Goal: Task Accomplishment & Management: Complete application form

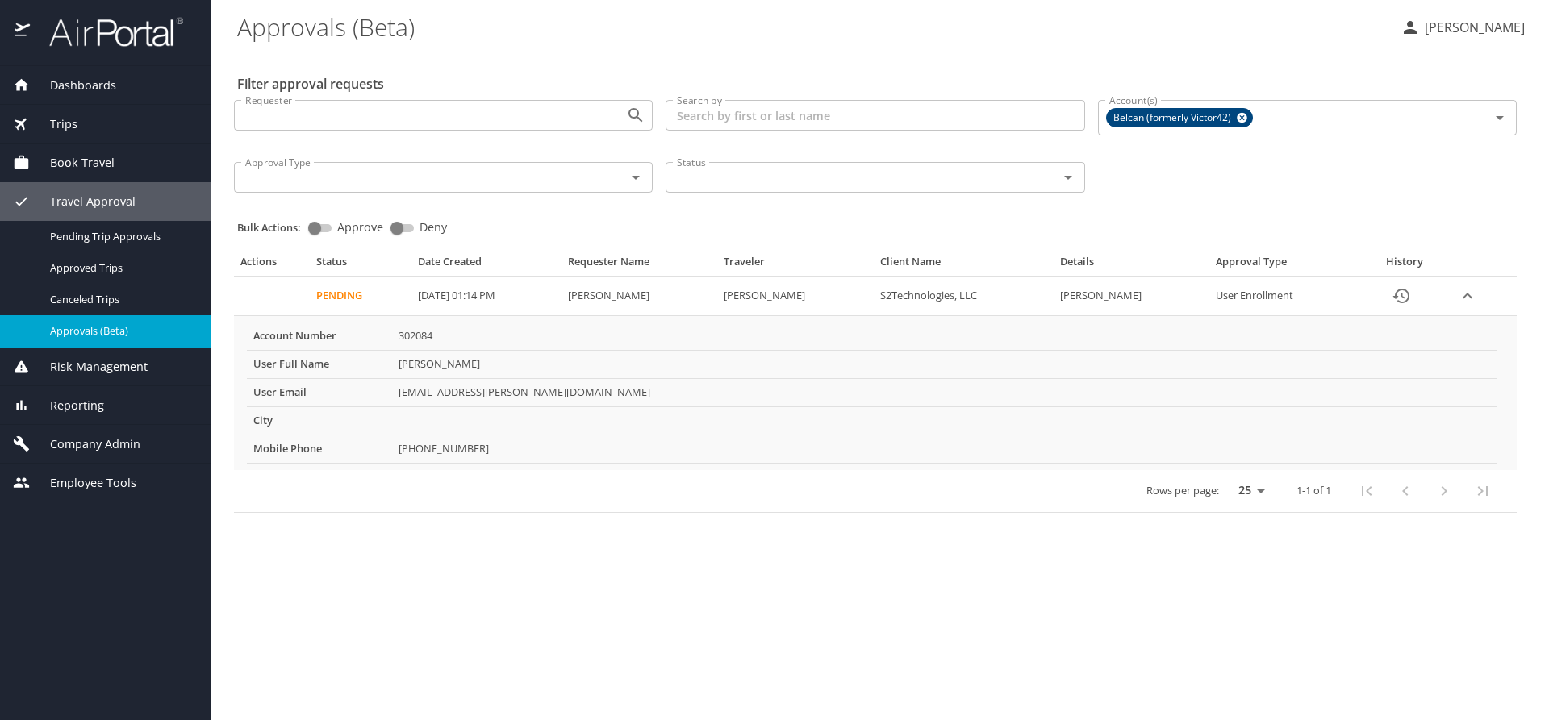
select select "US"
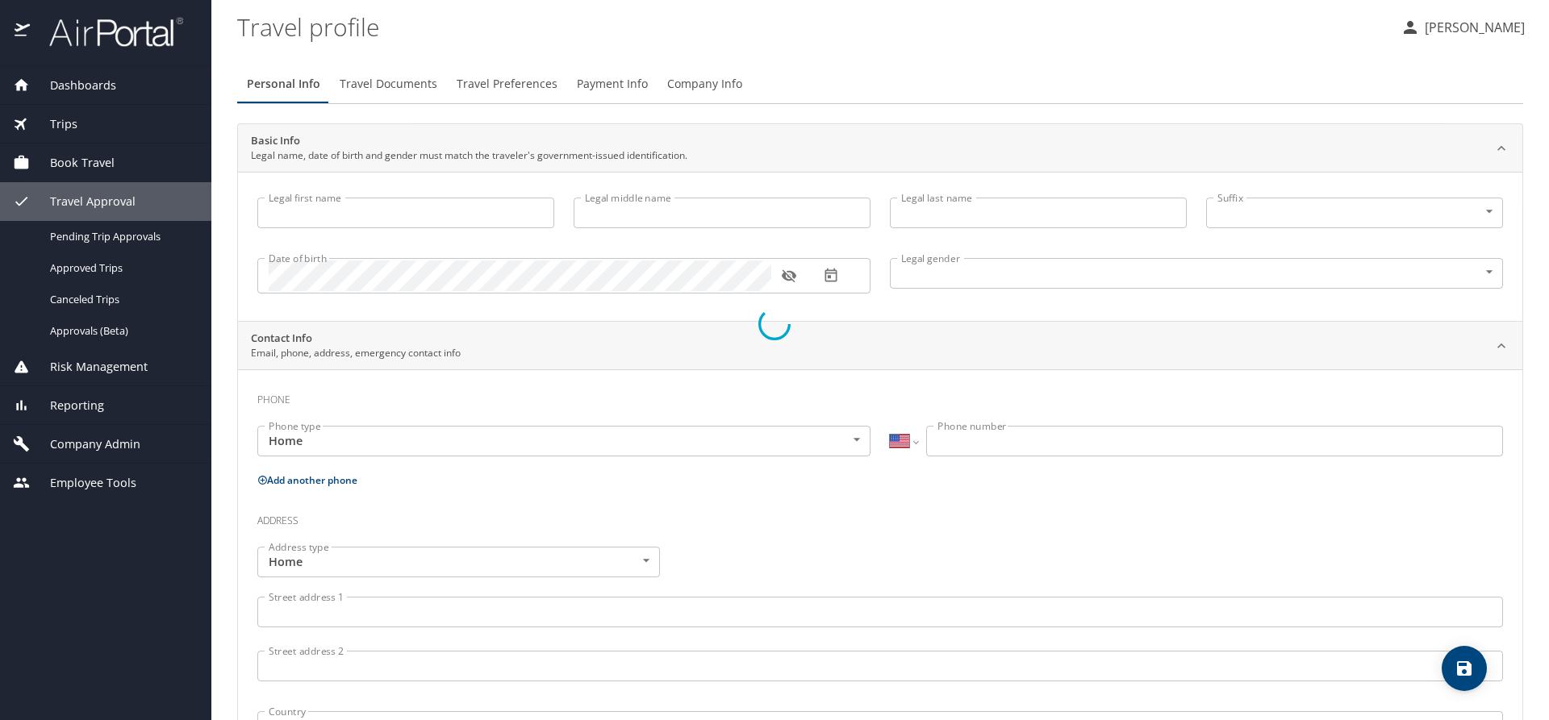
type input "Jeorgina"
type input "Jazmina"
type input "Van Schaack"
type input "Female"
type input "Reece Van"
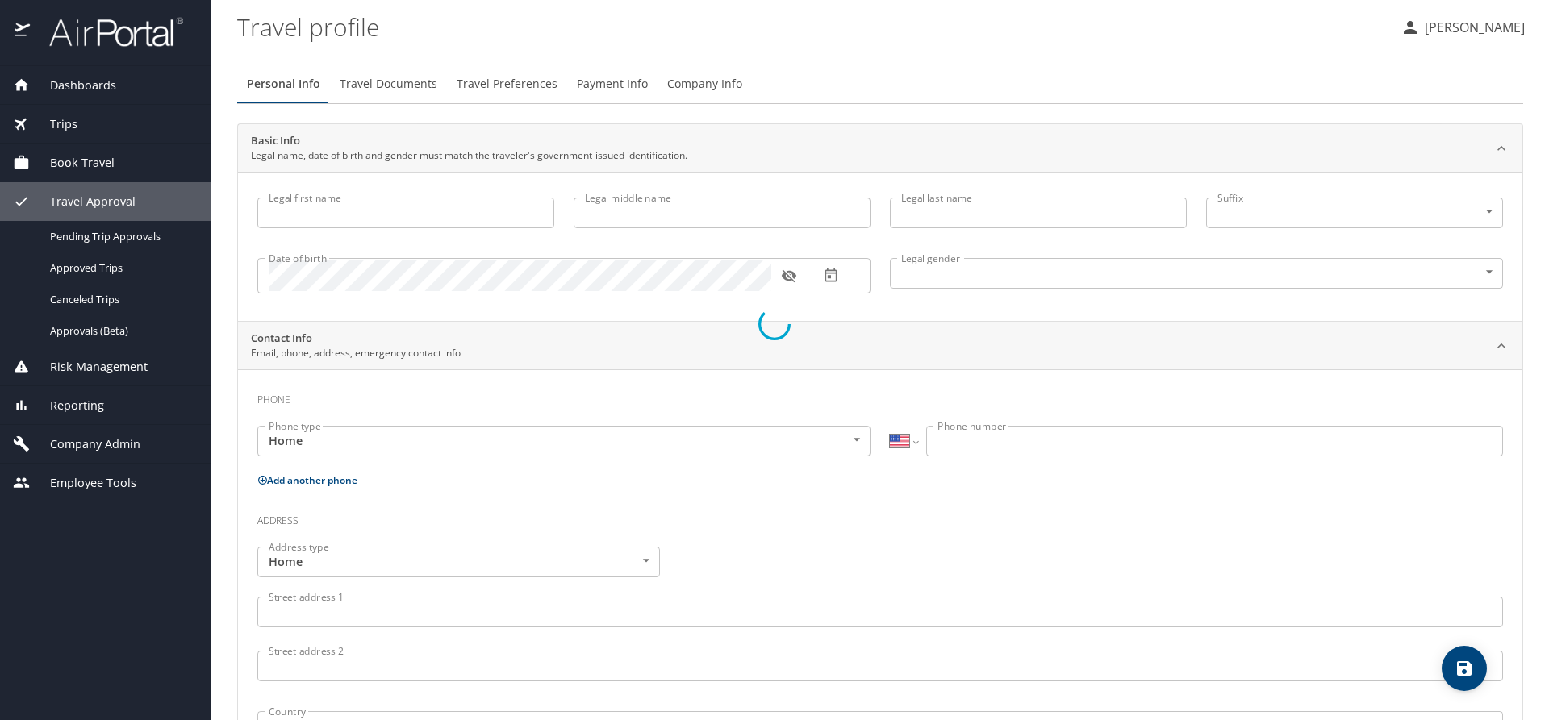
type input "Schaack"
type input "(786) 810-9704"
select select "US"
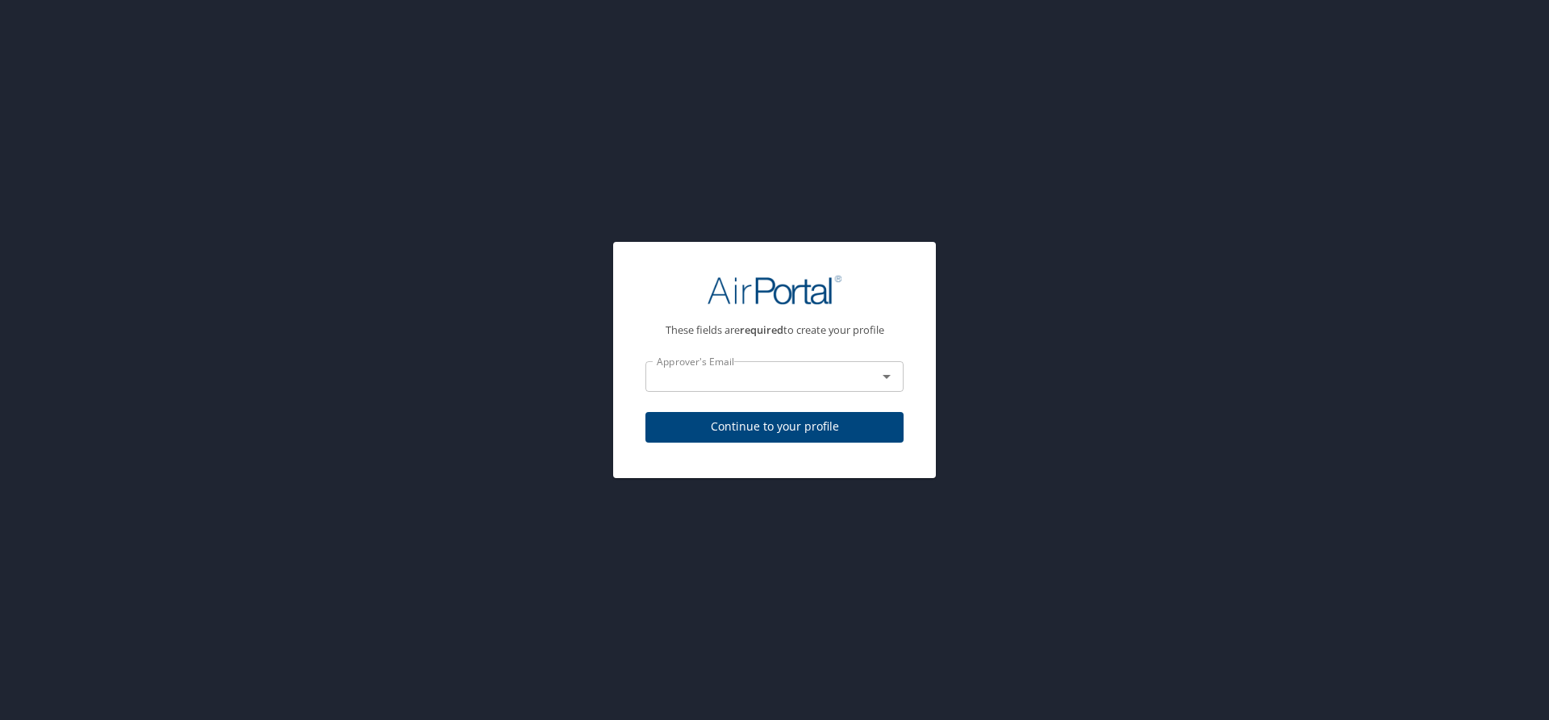
click at [768, 378] on input "text" at bounding box center [750, 376] width 201 height 21
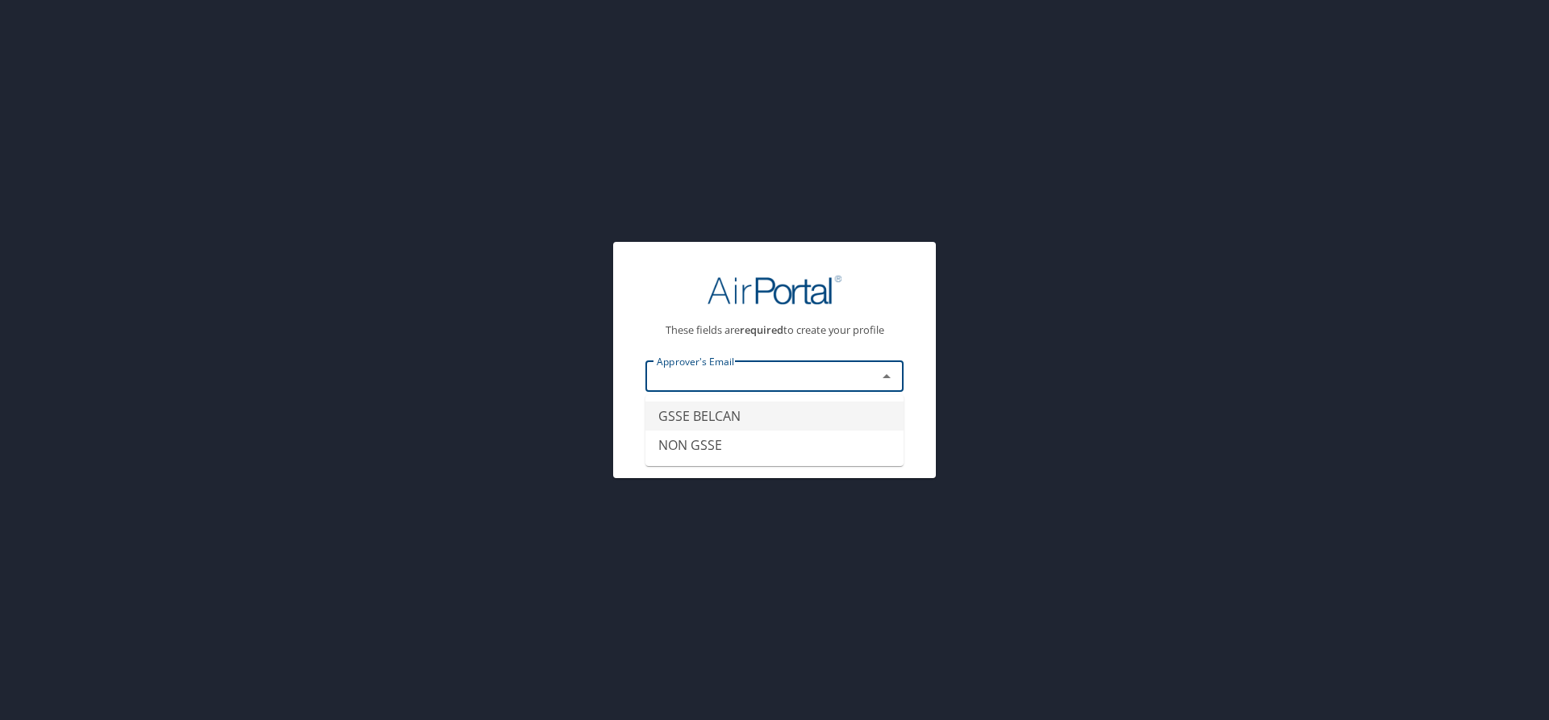
click at [772, 420] on li "GSSE BELCAN" at bounding box center [774, 416] width 258 height 29
type input "GSSE BELCAN"
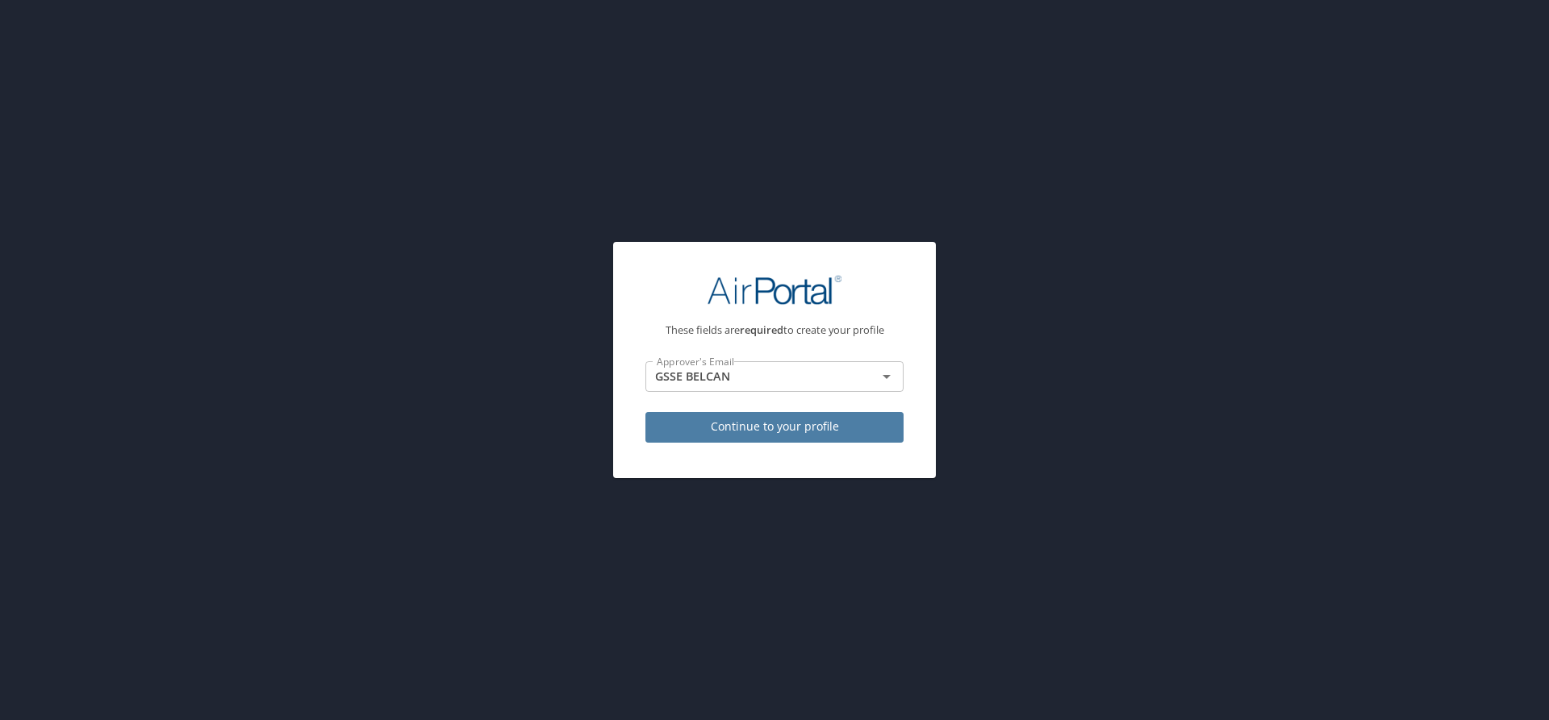
click at [795, 428] on span "Continue to your profile" at bounding box center [774, 427] width 232 height 20
select select "US"
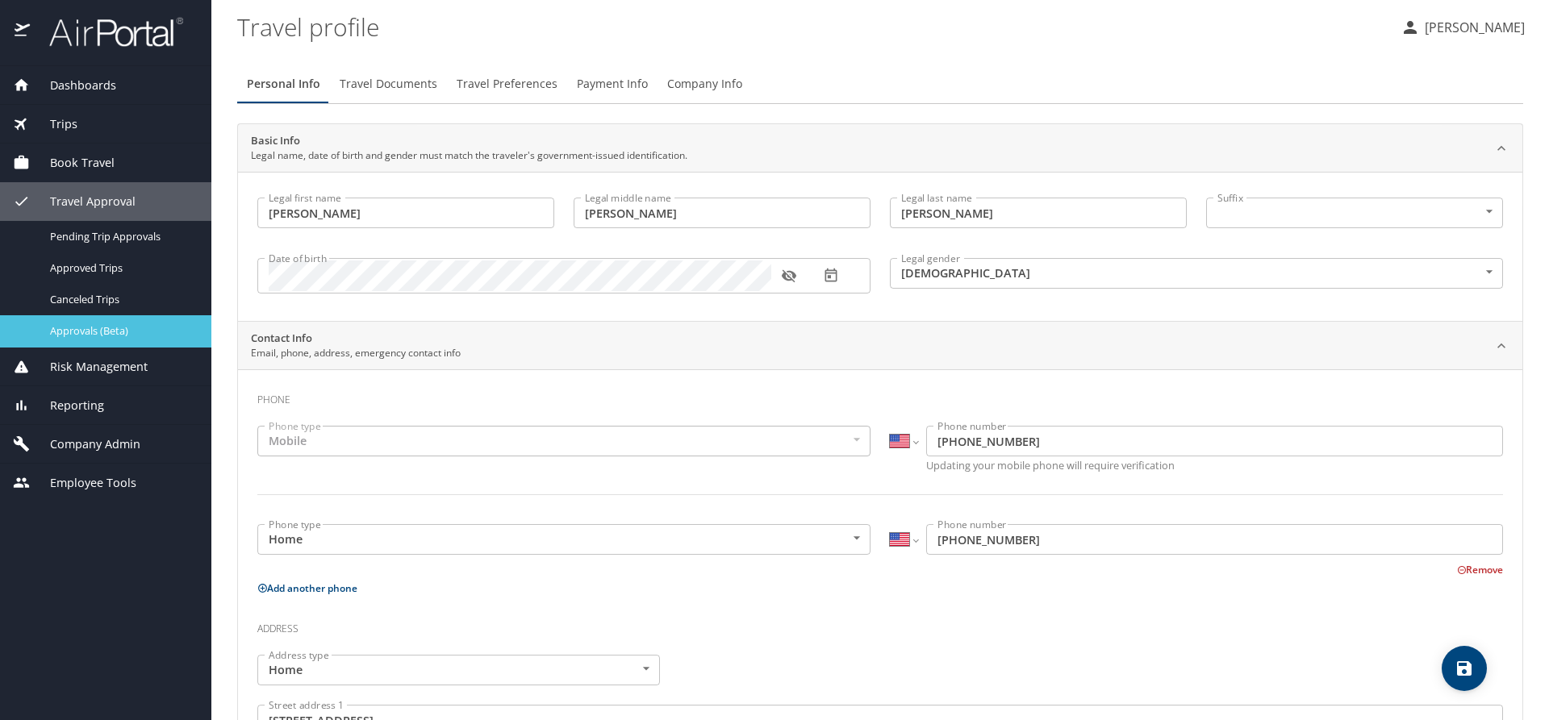
click at [111, 332] on span "Approvals (Beta)" at bounding box center [121, 331] width 142 height 15
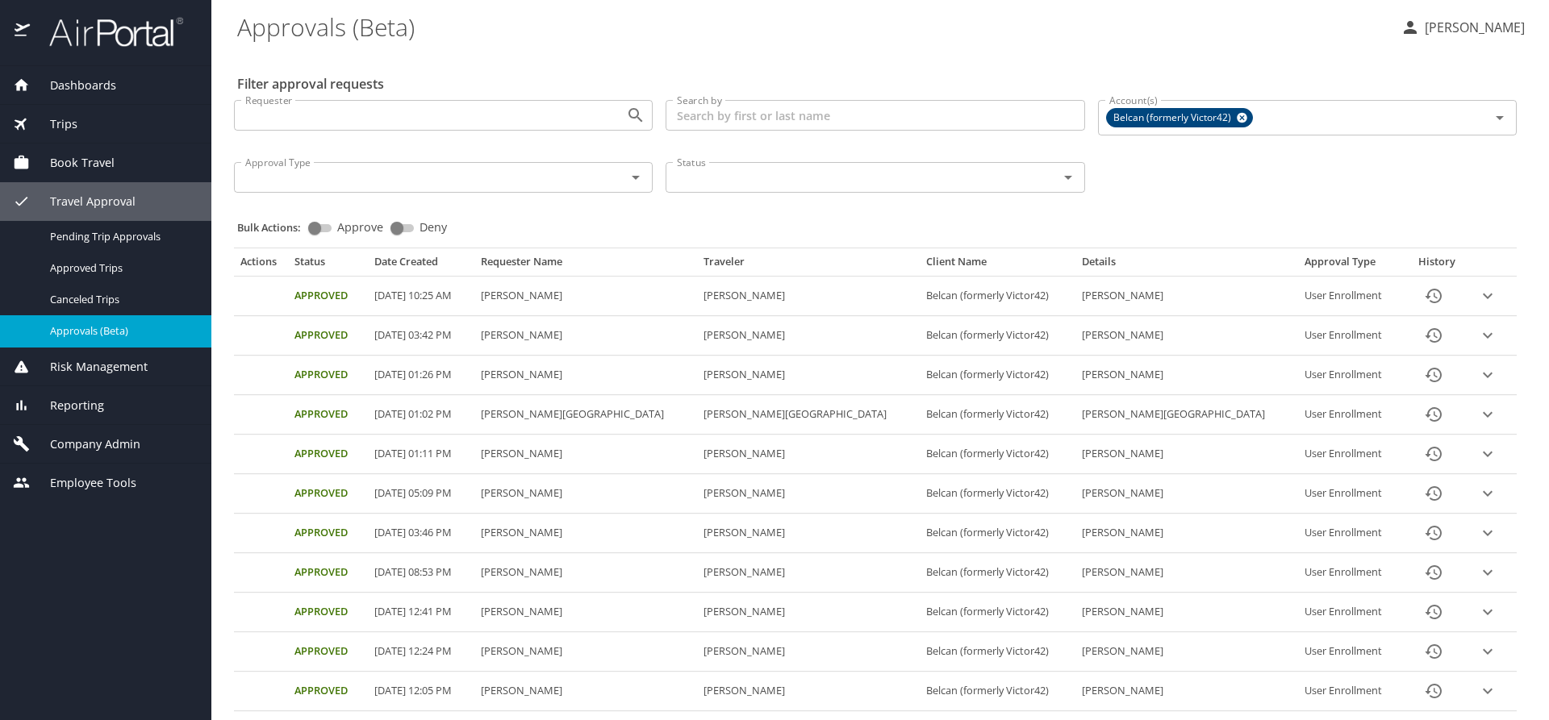
click at [113, 366] on span "Risk Management" at bounding box center [89, 367] width 118 height 18
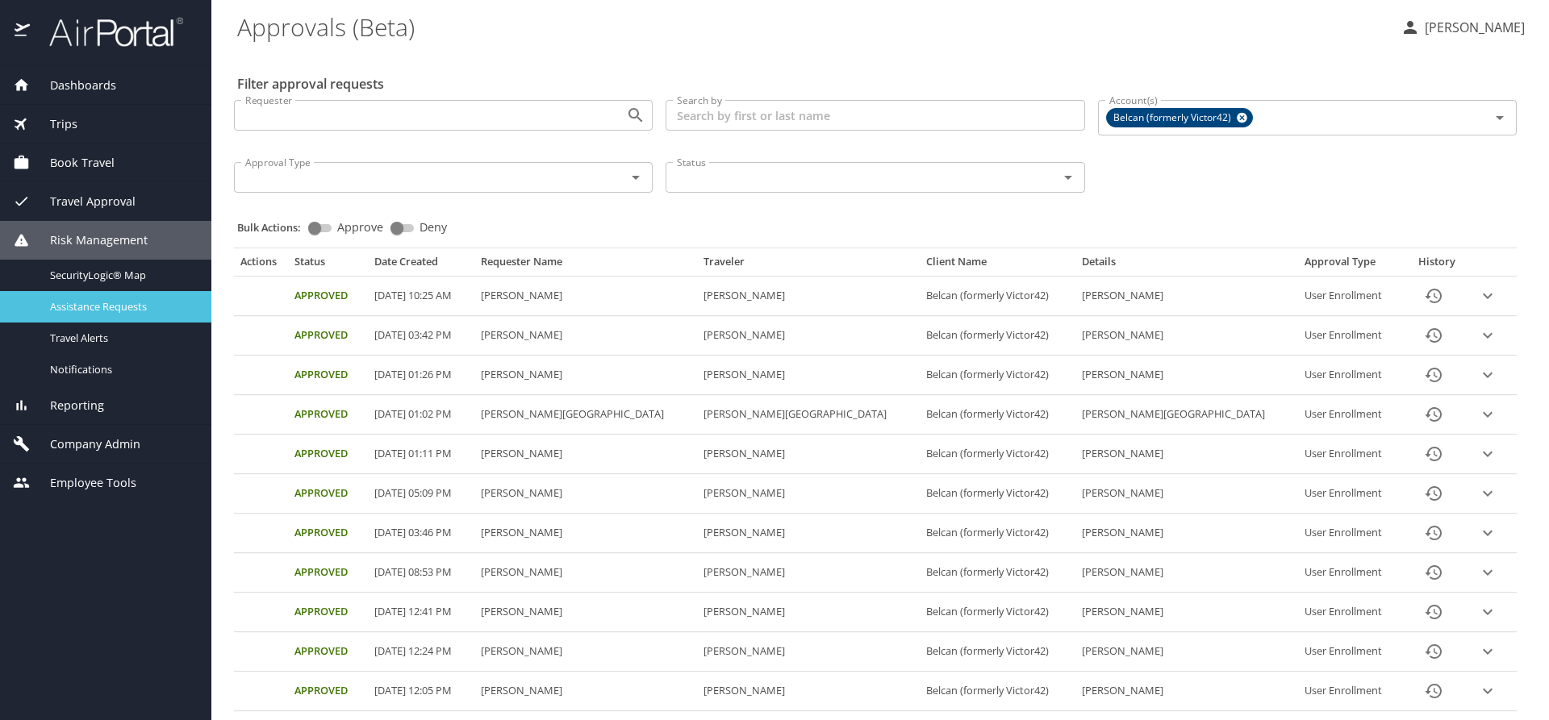
click at [127, 309] on span "Assistance Requests" at bounding box center [121, 306] width 142 height 15
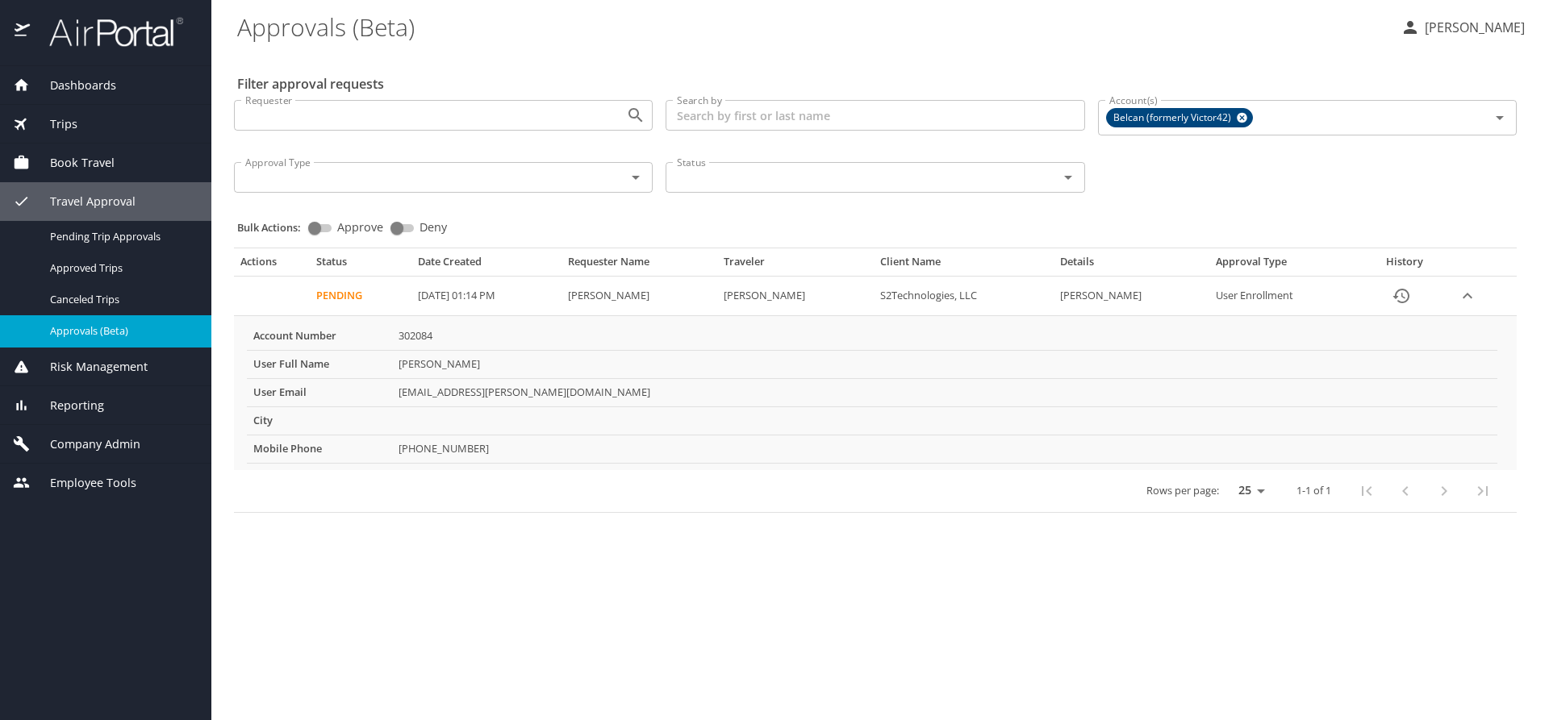
click at [321, 228] on input "Approve" at bounding box center [315, 228] width 58 height 19
checkbox input "true"
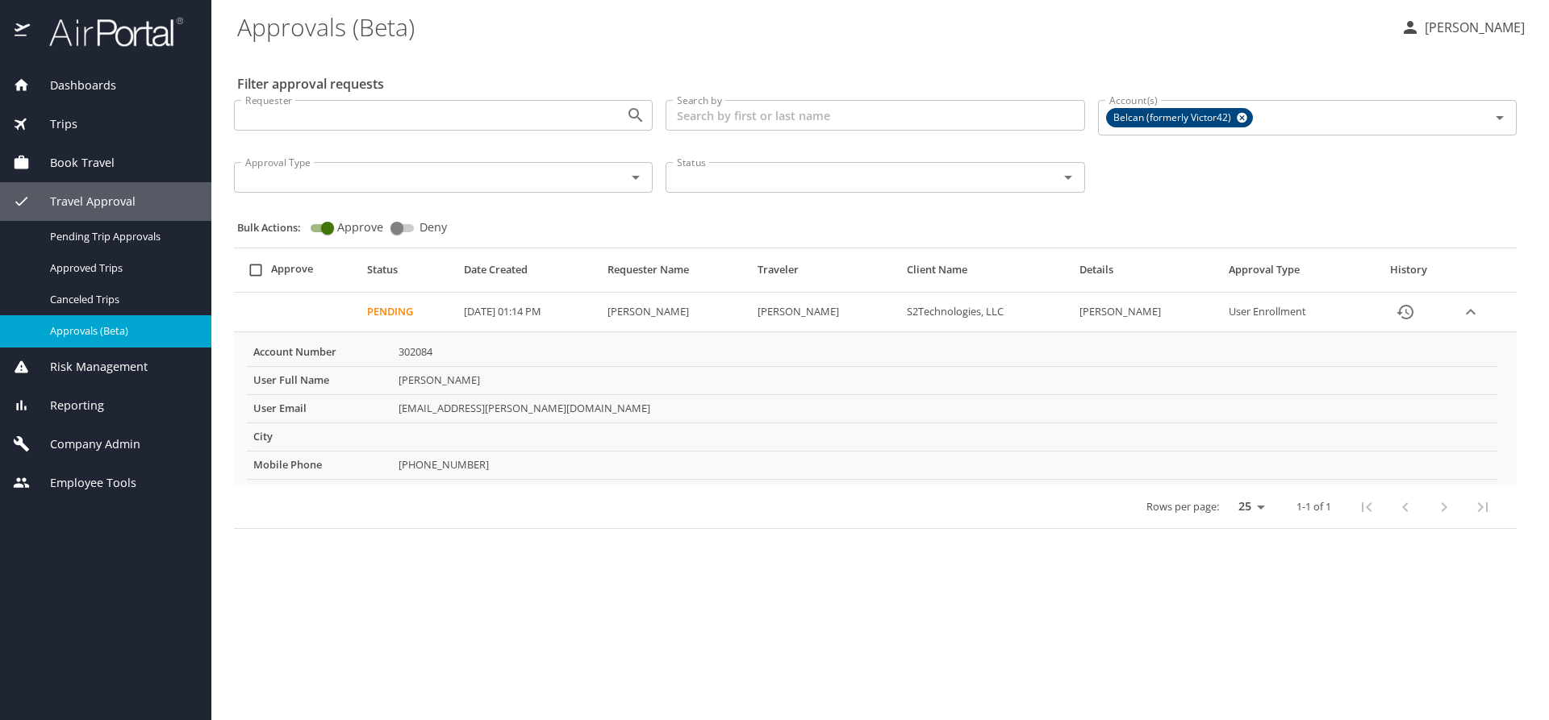
click at [262, 270] on input "select all approval requests" at bounding box center [255, 270] width 31 height 31
click at [258, 273] on input "select all approval requests" at bounding box center [255, 270] width 31 height 31
click at [260, 265] on input "select all approval requests" at bounding box center [255, 270] width 31 height 31
click at [285, 269] on th "Approve" at bounding box center [297, 274] width 127 height 38
click at [1473, 311] on icon "expand row" at bounding box center [1471, 312] width 10 height 6
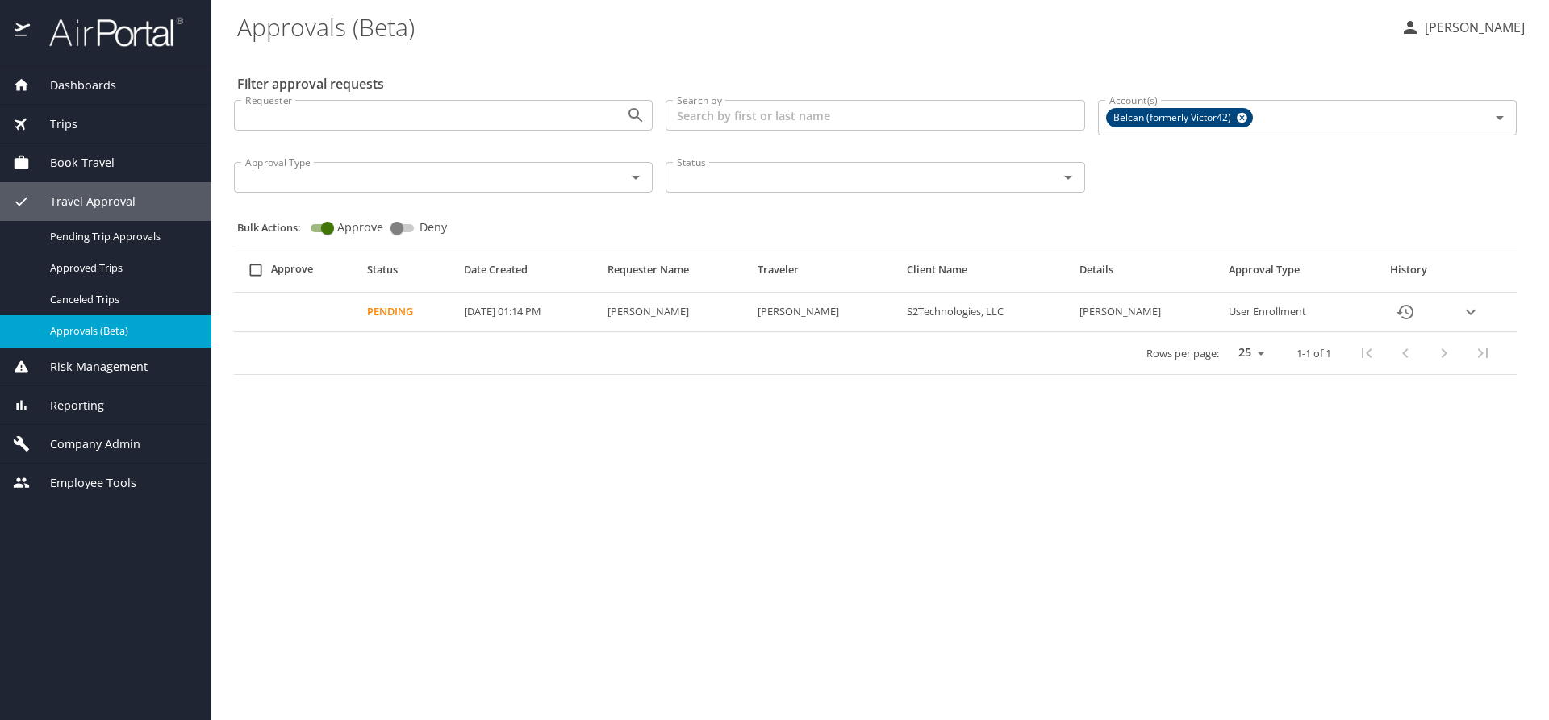
click at [253, 269] on input "select all approval requests" at bounding box center [255, 270] width 31 height 31
click at [257, 269] on input "select all approval requests" at bounding box center [255, 270] width 31 height 31
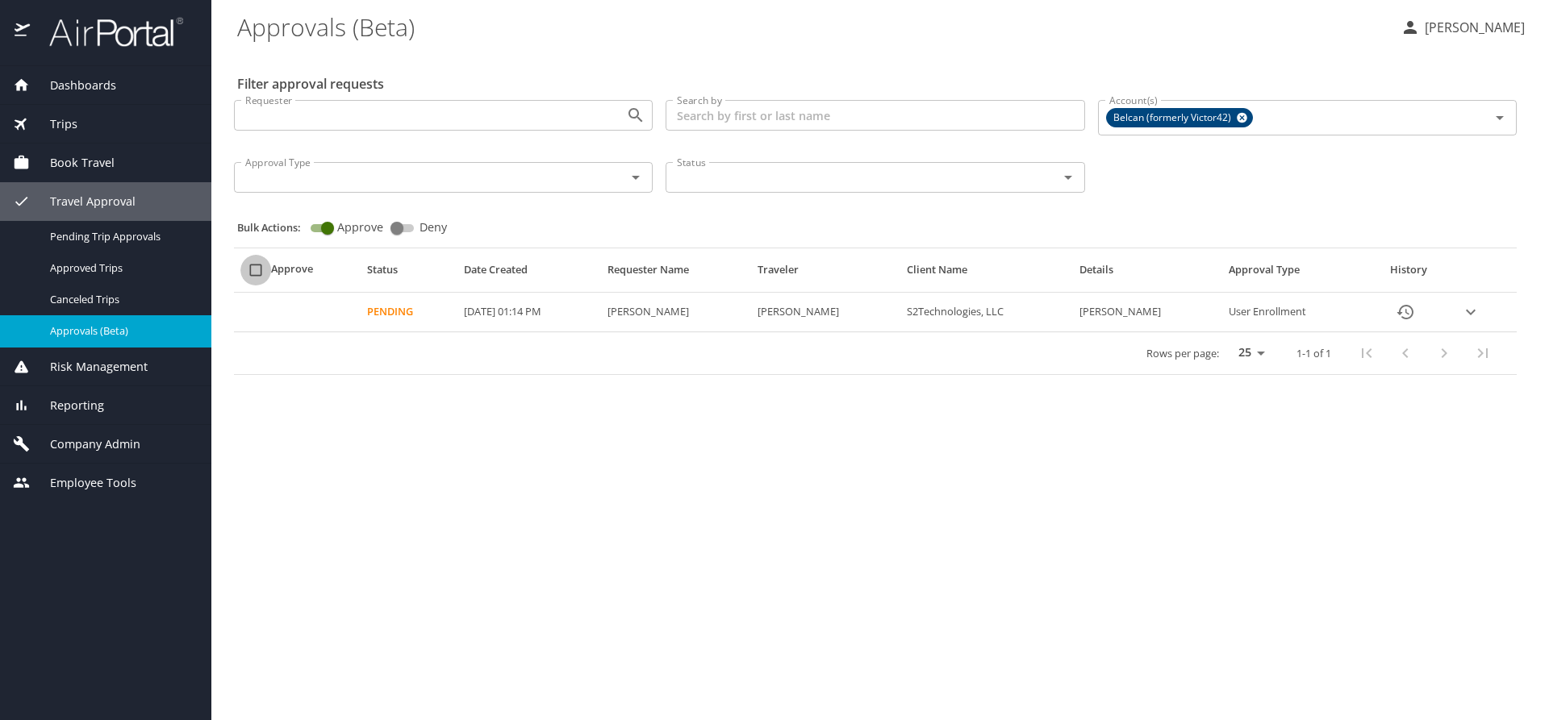
click at [257, 269] on input "select all approval requests" at bounding box center [255, 270] width 31 height 31
checkbox input "false"
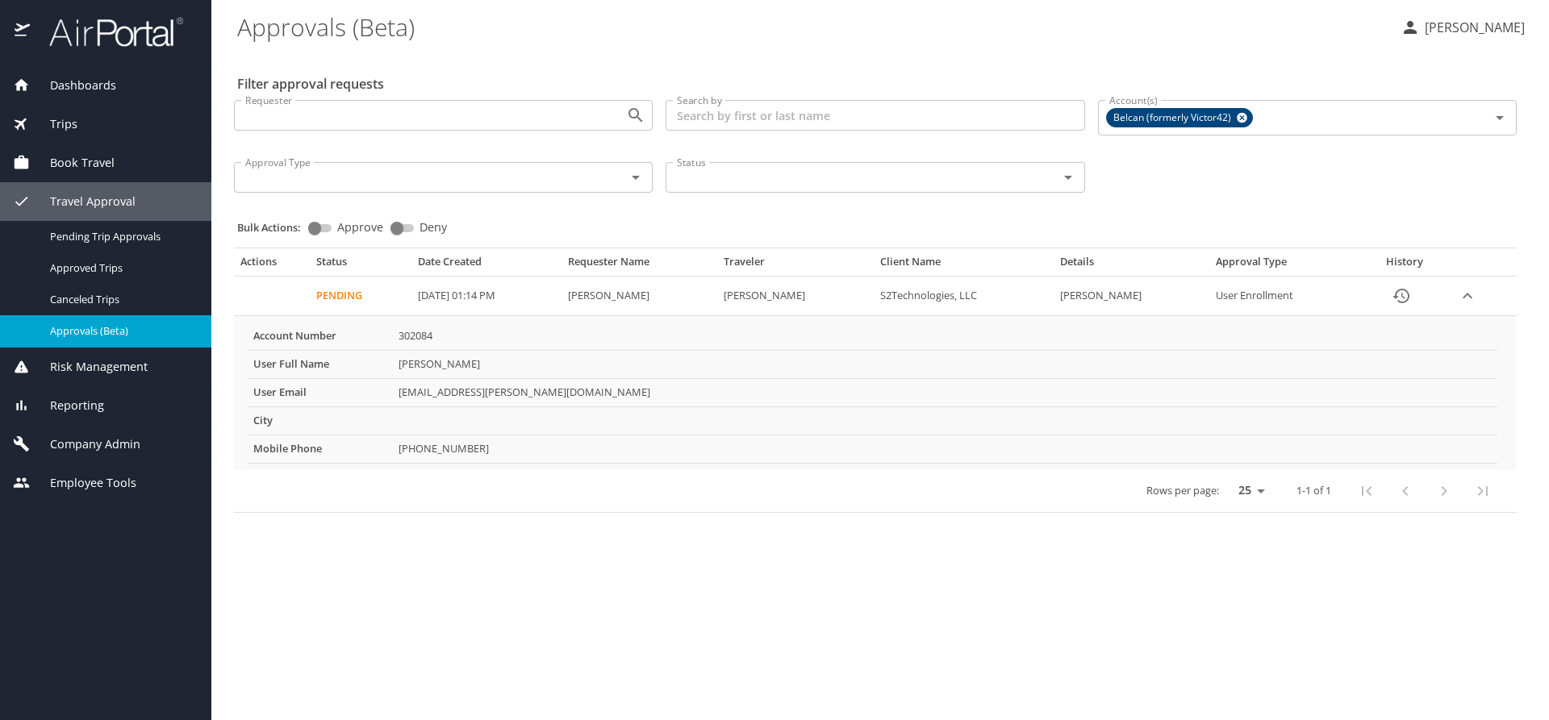
click at [361, 228] on div "Actions Status Date Created Requester Name Traveler Client Name Details Approva…" at bounding box center [876, 373] width 1296 height 290
click at [322, 228] on input "Approve" at bounding box center [315, 228] width 58 height 19
checkbox input "true"
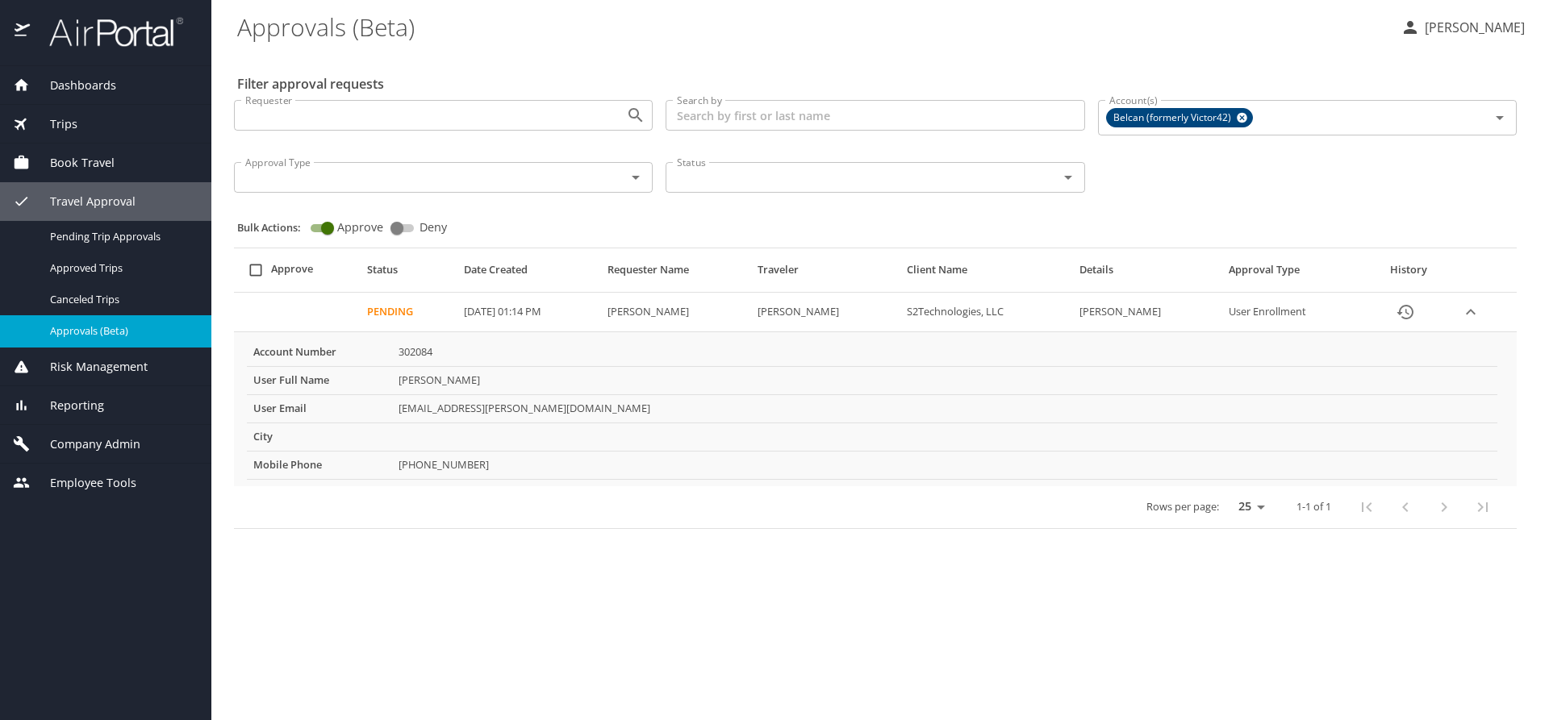
click at [253, 268] on input "select all approval requests" at bounding box center [255, 270] width 31 height 31
click at [258, 273] on input "select all approval requests" at bounding box center [255, 270] width 31 height 31
click at [266, 270] on input "select all approval requests" at bounding box center [255, 270] width 31 height 31
drag, startPoint x: 281, startPoint y: 271, endPoint x: 292, endPoint y: 274, distance: 11.6
click at [289, 274] on th "Approve" at bounding box center [297, 274] width 127 height 38
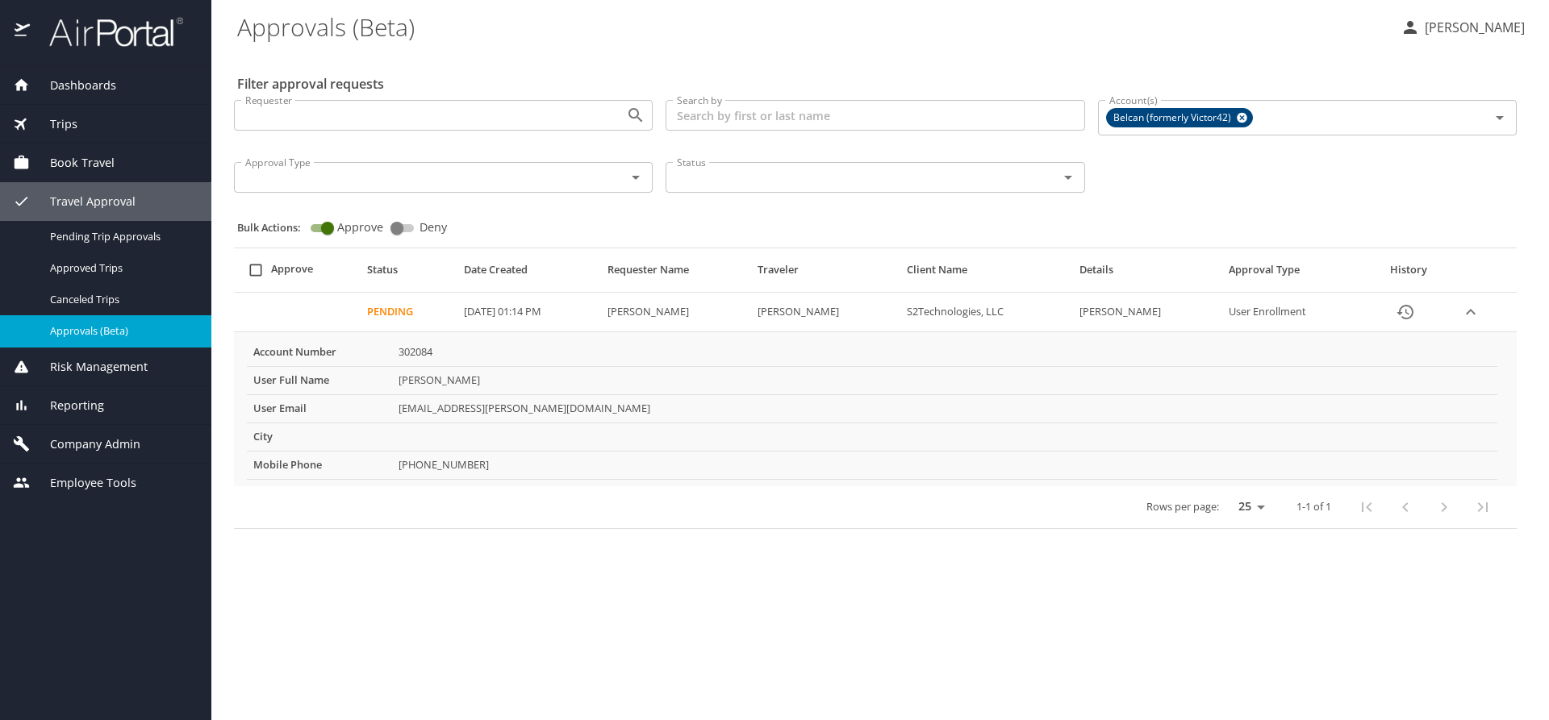
click at [388, 298] on td "Pending" at bounding box center [409, 313] width 97 height 40
click at [398, 310] on td "Pending" at bounding box center [409, 313] width 97 height 40
drag, startPoint x: 470, startPoint y: 315, endPoint x: 516, endPoint y: 315, distance: 46.8
click at [473, 315] on PM "[DATE] 01:14 PM" at bounding box center [529, 313] width 144 height 40
click at [530, 315] on PM "[DATE] 01:14 PM" at bounding box center [529, 313] width 144 height 40
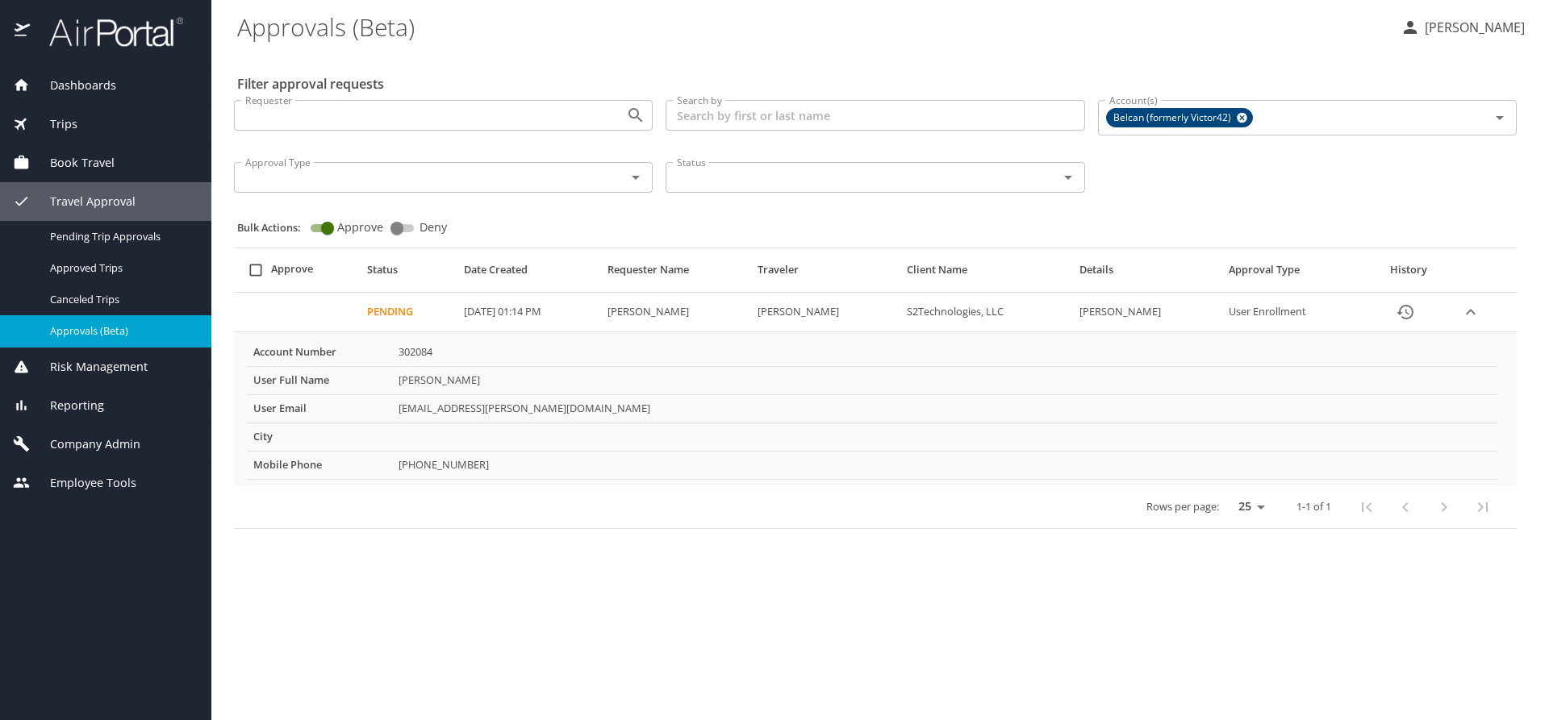
click at [390, 298] on td "Pending" at bounding box center [409, 313] width 97 height 40
click at [387, 312] on td "Pending" at bounding box center [409, 313] width 97 height 40
click at [253, 271] on input "select all approval requests" at bounding box center [255, 270] width 31 height 31
click at [256, 270] on input "select all approval requests" at bounding box center [255, 270] width 31 height 31
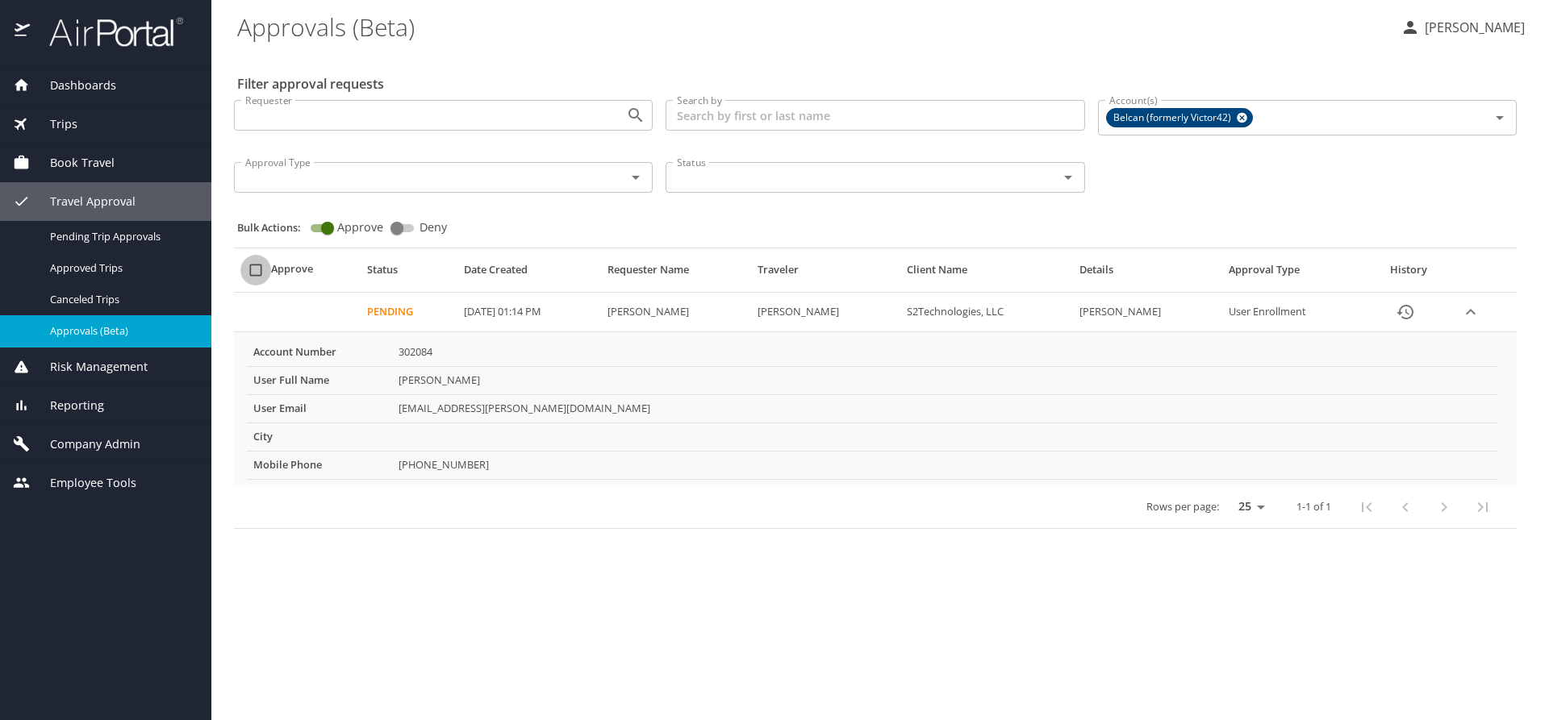
checkbox input "false"
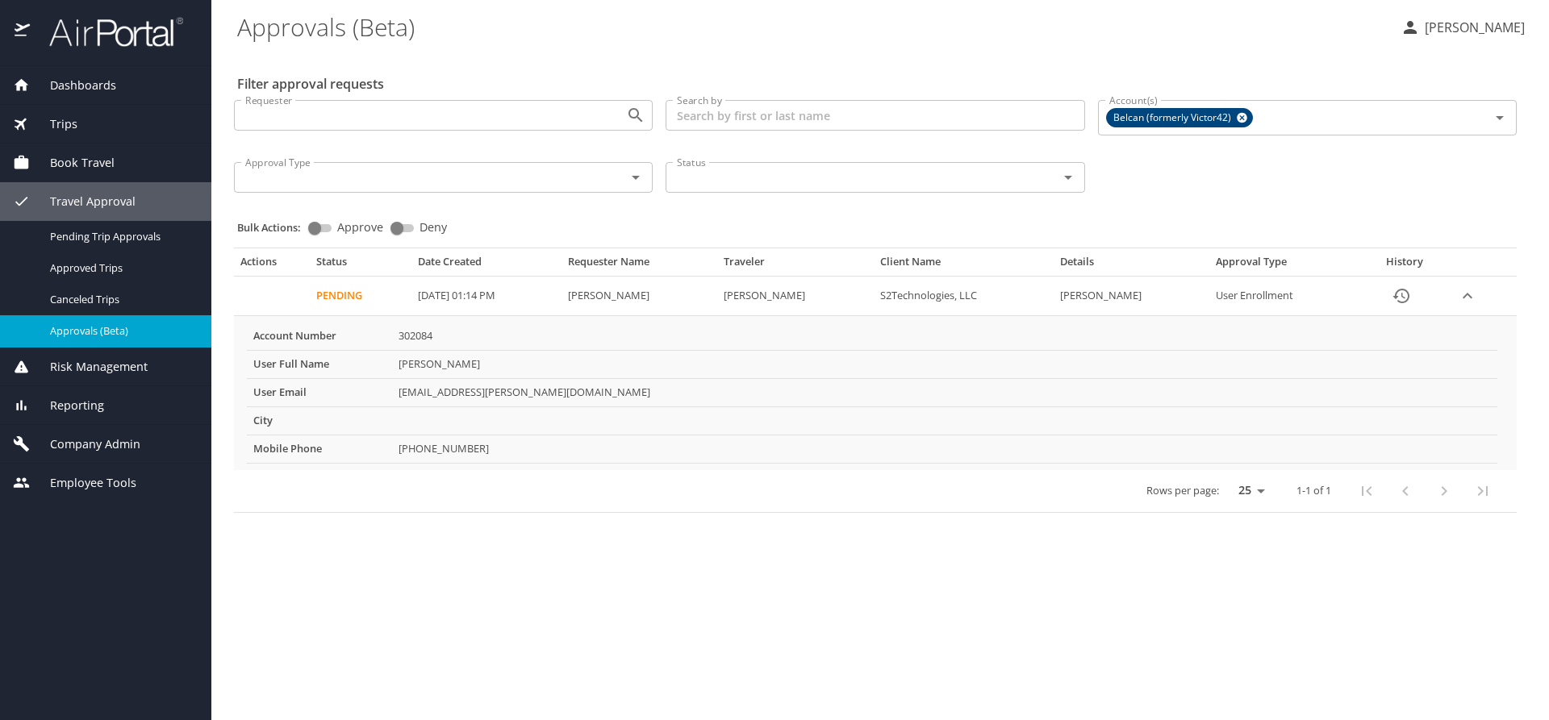
click at [320, 301] on td "Pending" at bounding box center [360, 297] width 101 height 40
click at [318, 229] on input "Approve" at bounding box center [315, 228] width 58 height 19
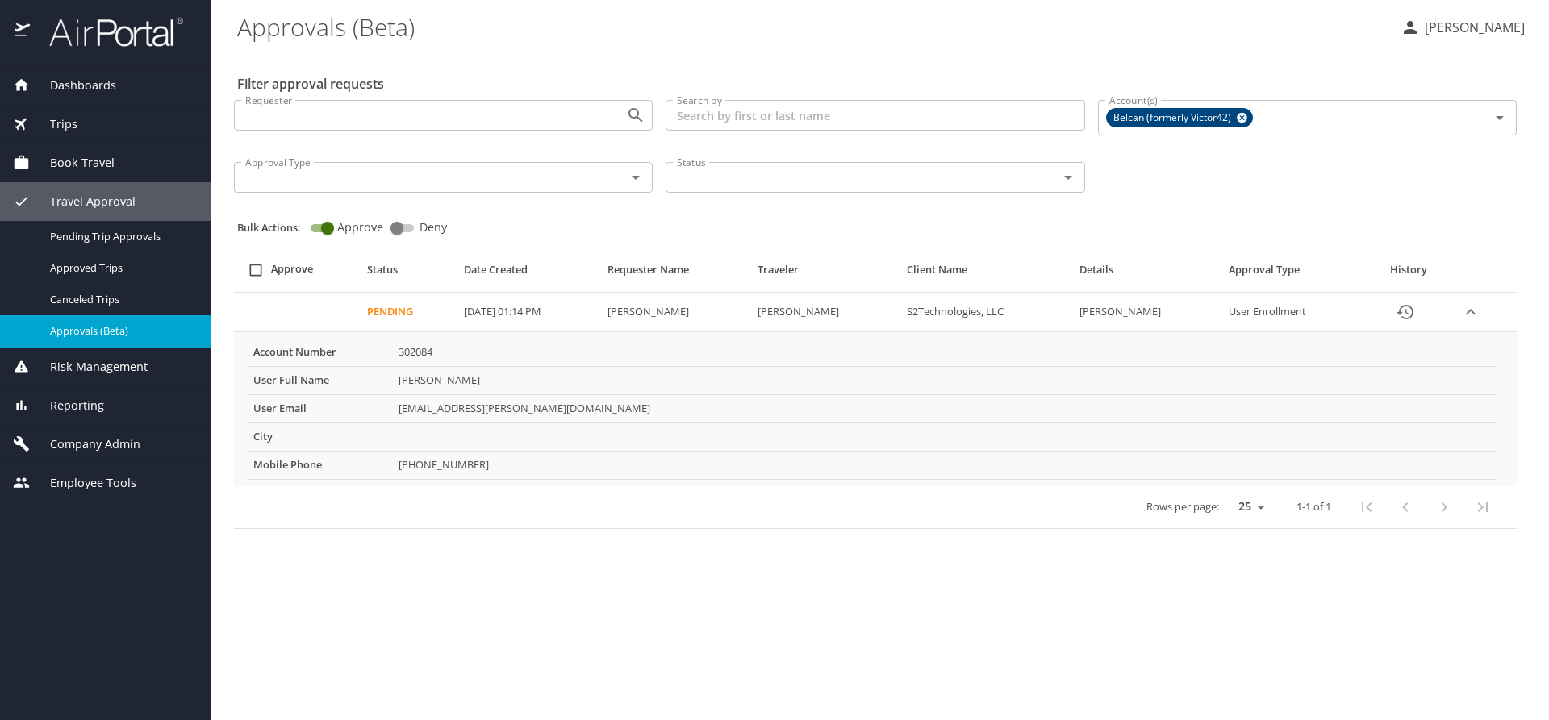
click at [318, 229] on input "Approve" at bounding box center [328, 228] width 58 height 19
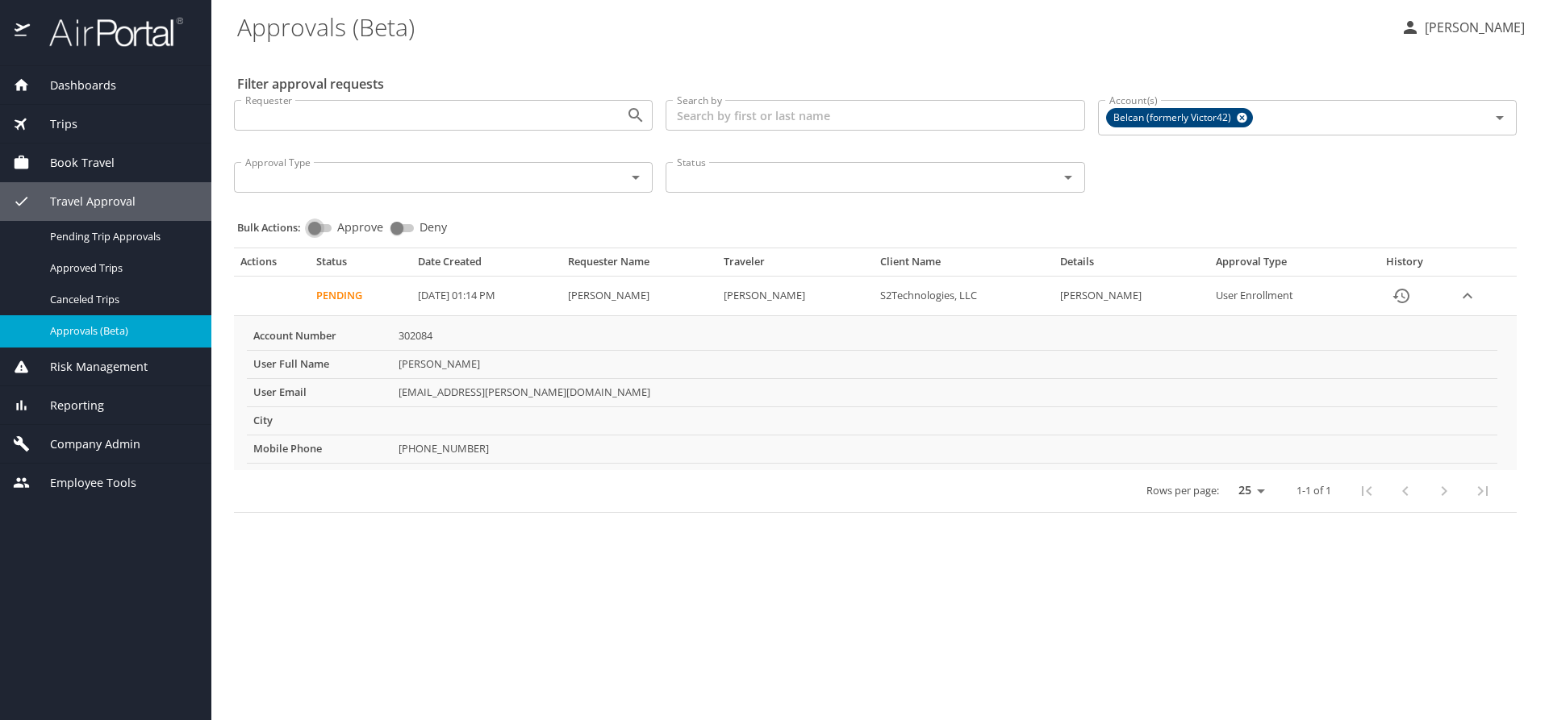
click at [318, 229] on input "Approve" at bounding box center [315, 228] width 58 height 19
checkbox input "true"
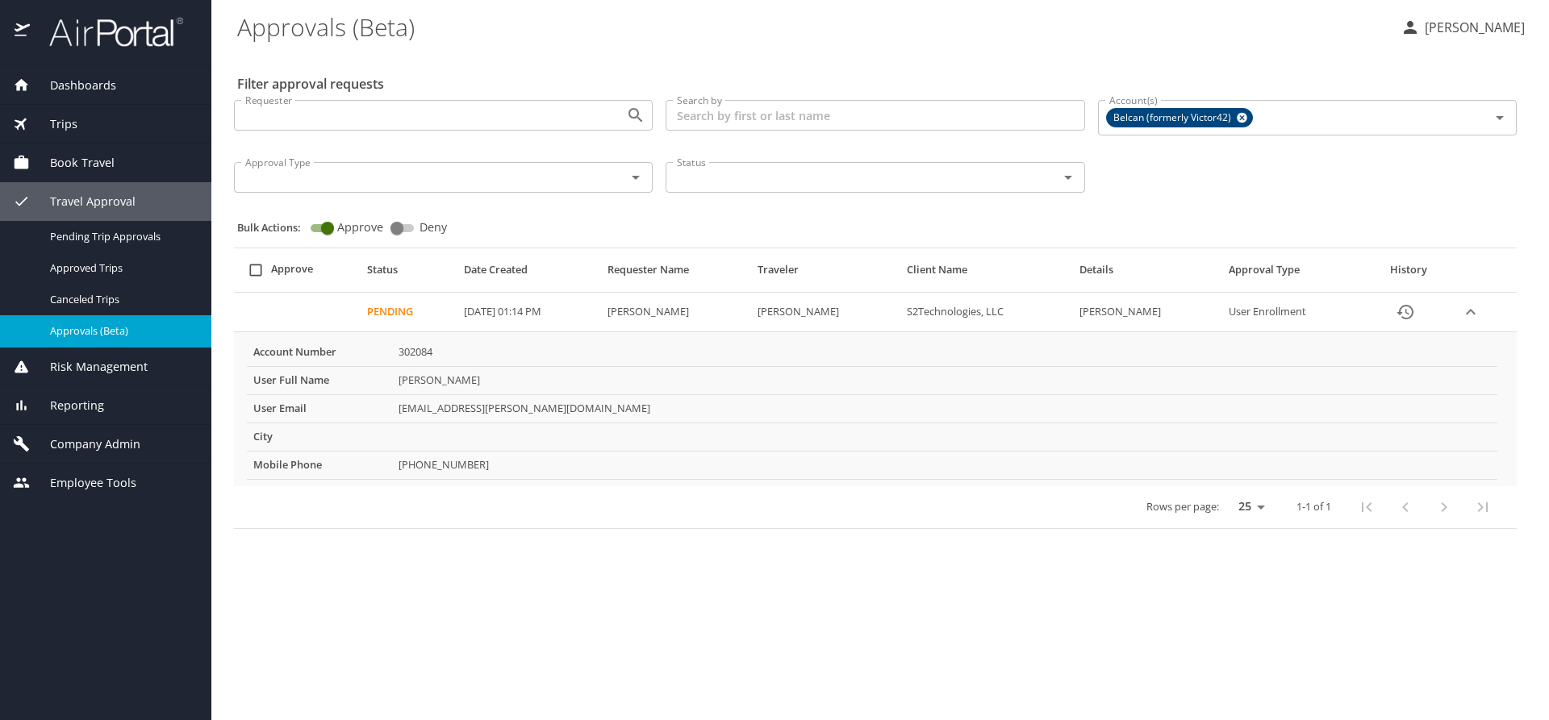
click at [302, 307] on td "Approval table" at bounding box center [297, 313] width 127 height 40
click at [390, 309] on td "Pending" at bounding box center [409, 313] width 97 height 40
click at [392, 309] on td "Pending" at bounding box center [409, 313] width 97 height 40
drag, startPoint x: 348, startPoint y: 308, endPoint x: 331, endPoint y: 307, distance: 17.0
click at [346, 308] on td "Approval table" at bounding box center [297, 313] width 127 height 40
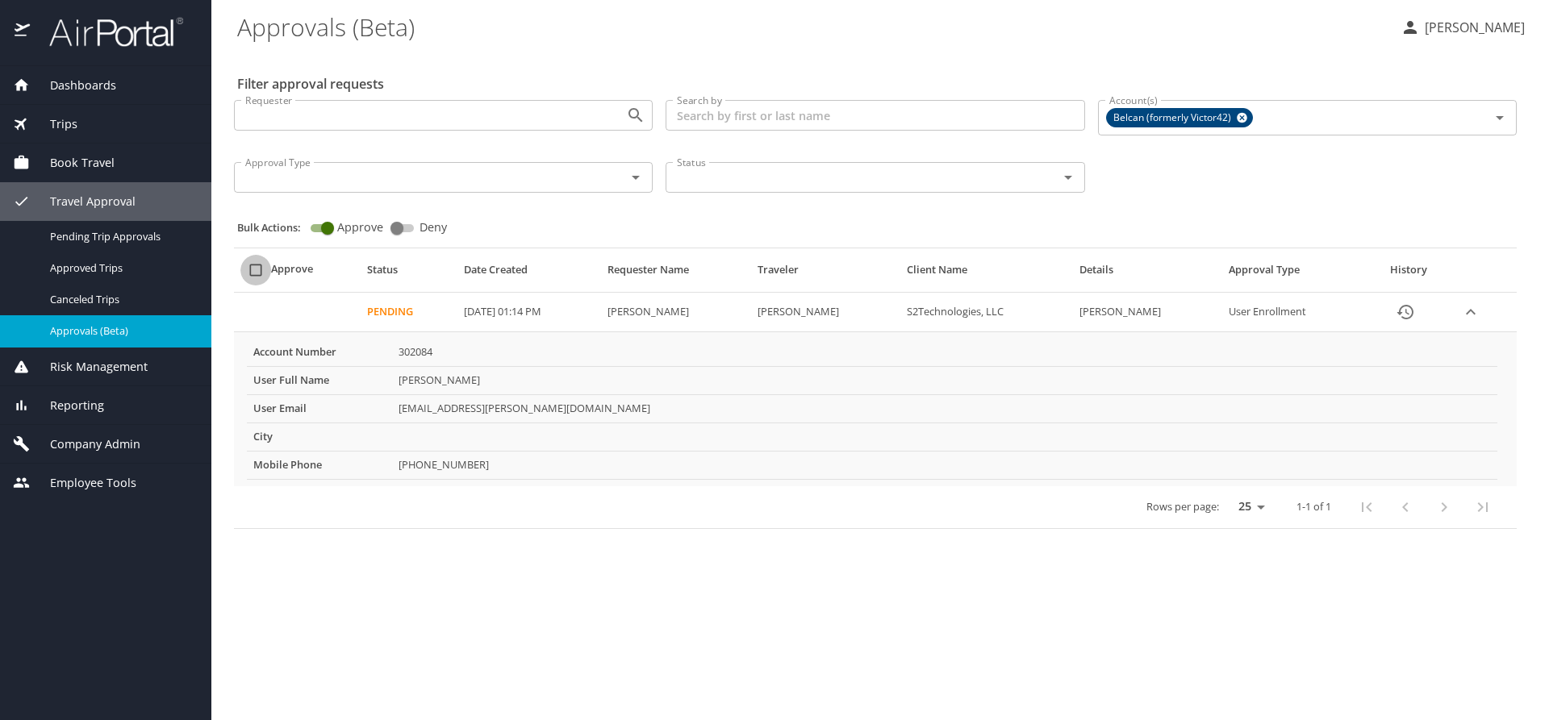
click at [261, 269] on input "select all approval requests" at bounding box center [255, 270] width 31 height 31
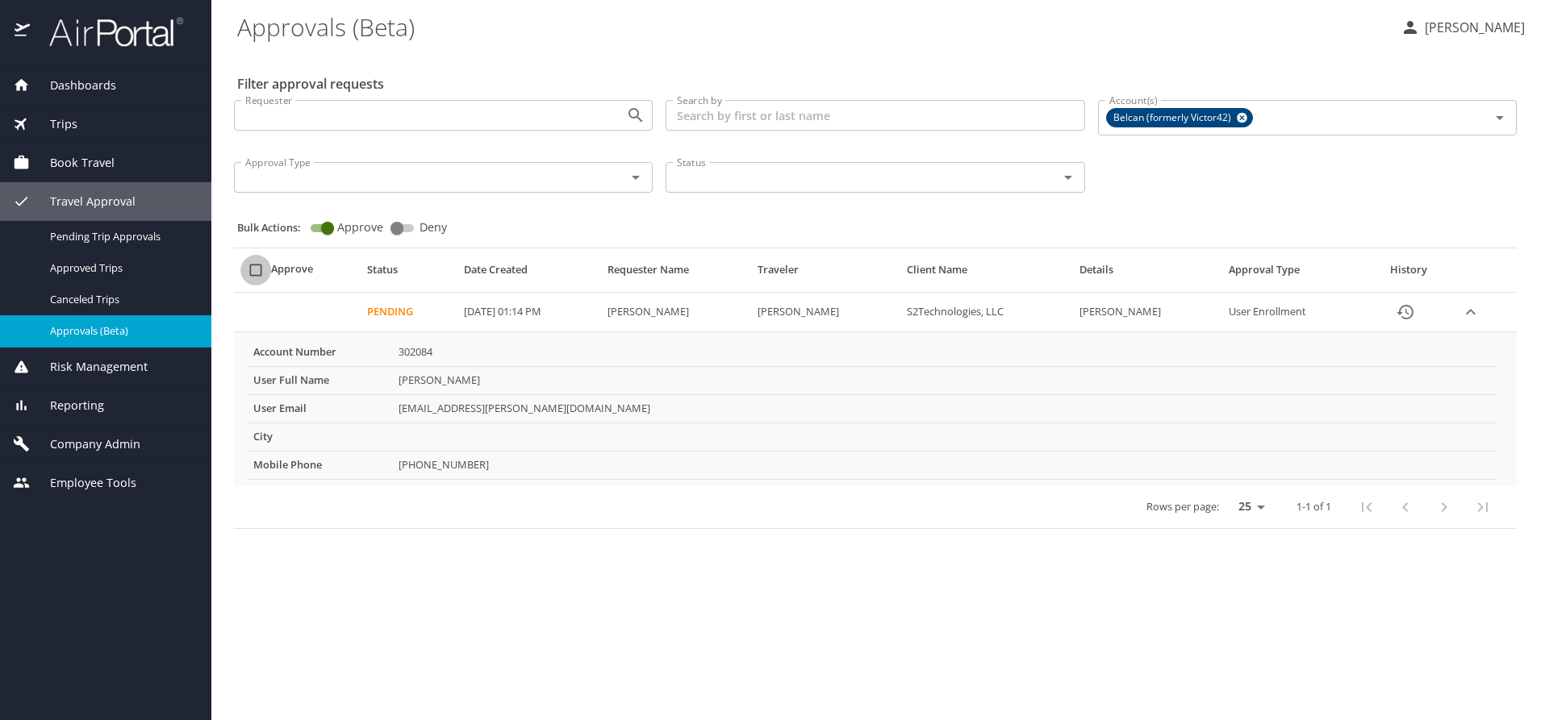
click at [261, 269] on input "select all approval requests" at bounding box center [255, 270] width 31 height 31
click at [315, 294] on td "Approval table" at bounding box center [297, 313] width 127 height 40
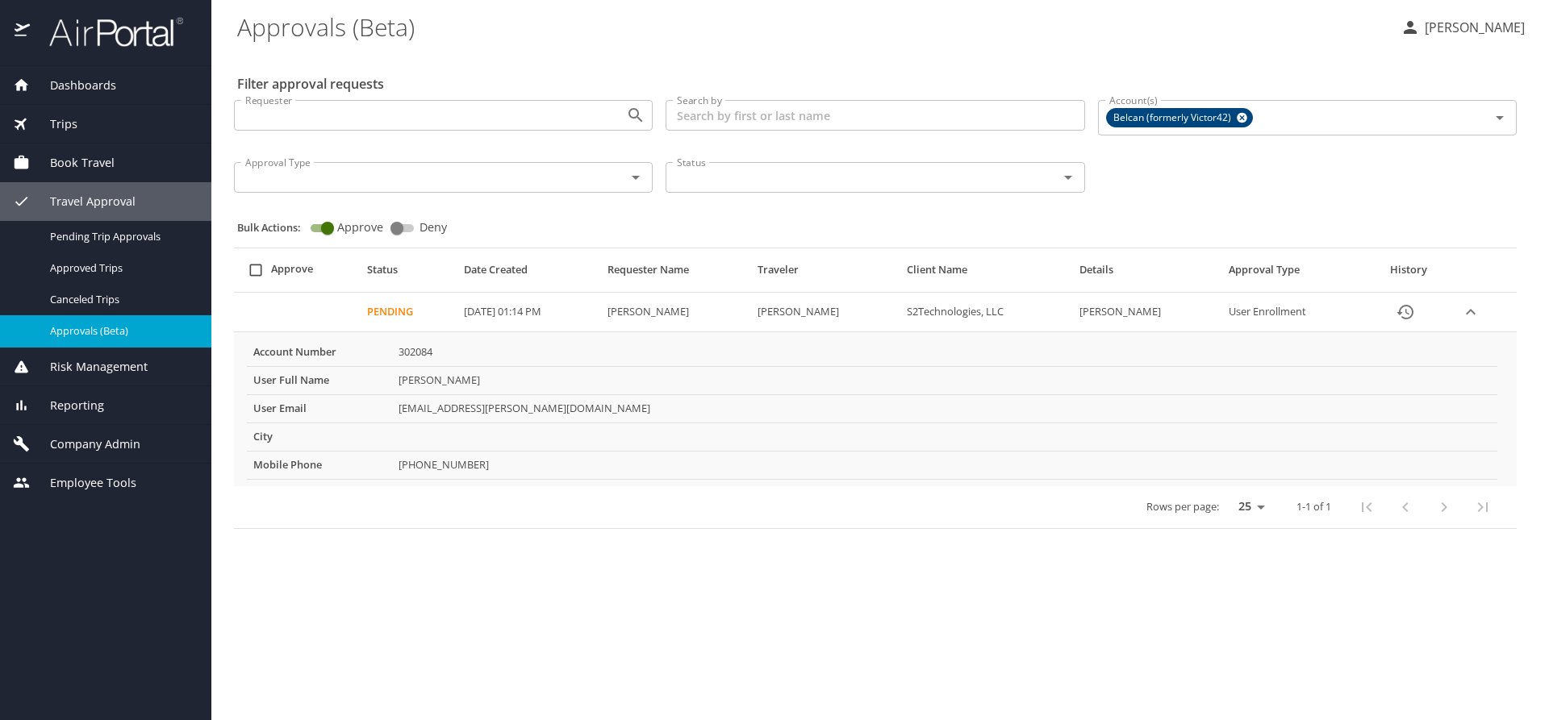
drag, startPoint x: 308, startPoint y: 312, endPoint x: 372, endPoint y: 308, distance: 63.9
click at [309, 312] on td "Approval table" at bounding box center [297, 313] width 127 height 40
drag, startPoint x: 372, startPoint y: 308, endPoint x: 298, endPoint y: 289, distance: 76.7
click at [372, 307] on td "Pending" at bounding box center [409, 313] width 97 height 40
click at [258, 269] on input "select all approval requests" at bounding box center [255, 270] width 31 height 31
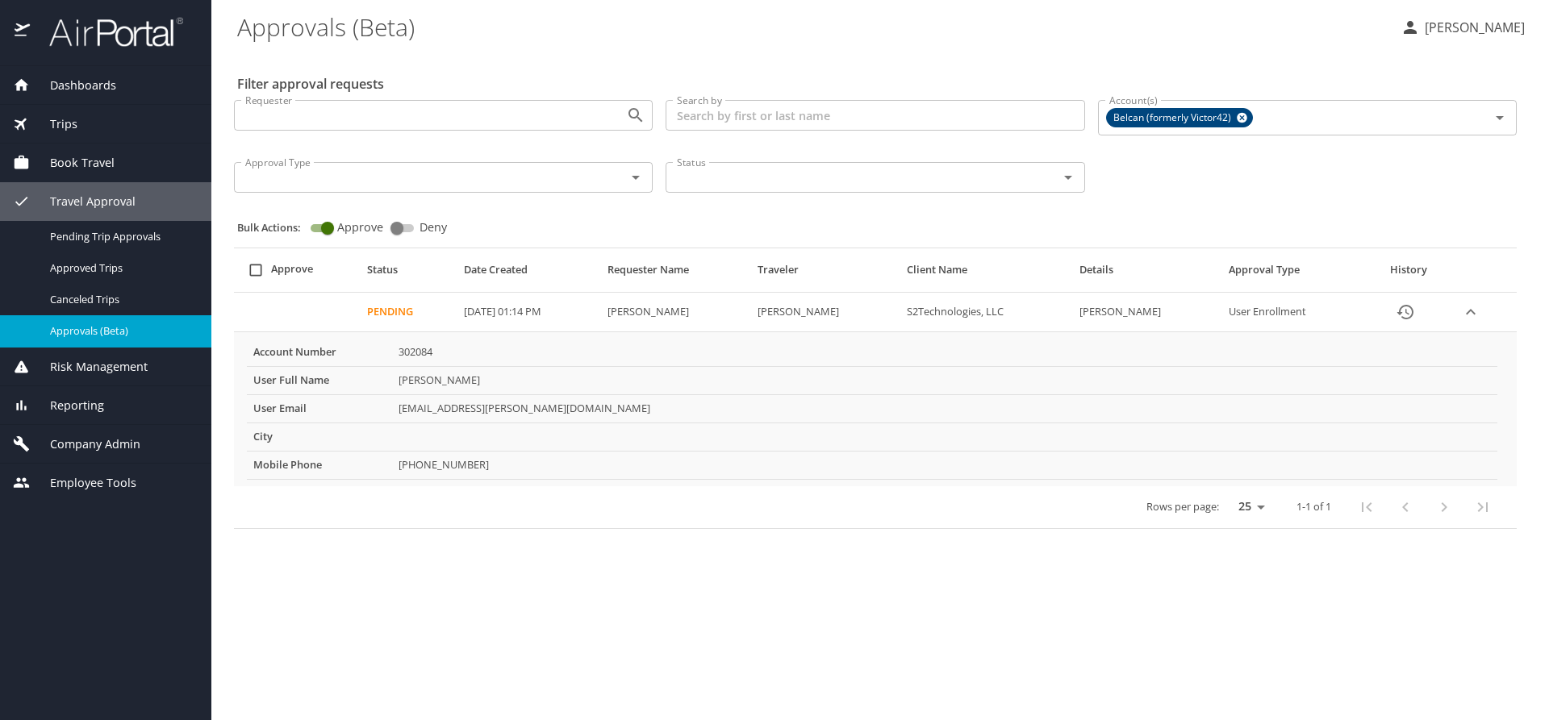
click at [258, 269] on input "select all approval requests" at bounding box center [255, 270] width 31 height 31
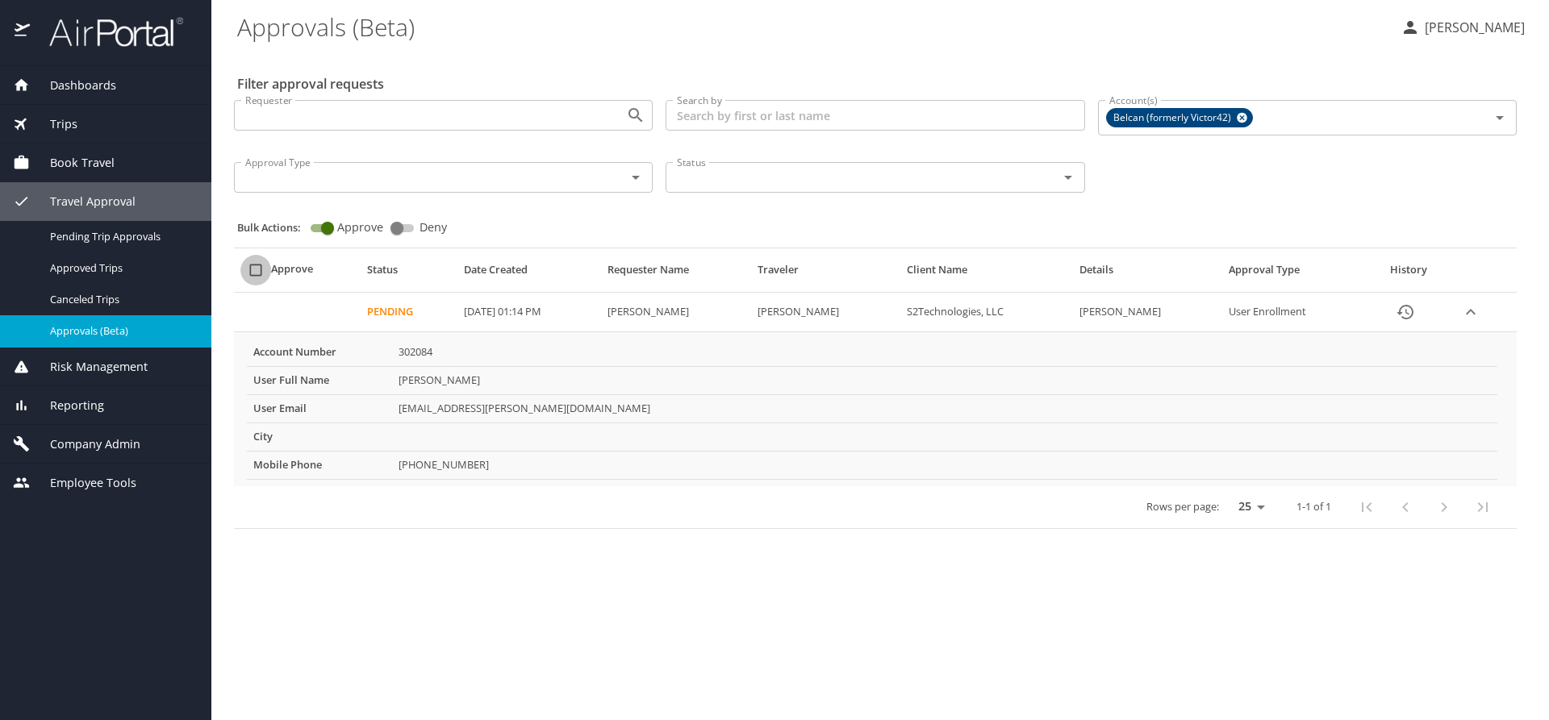
click at [258, 269] on input "select all approval requests" at bounding box center [255, 270] width 31 height 31
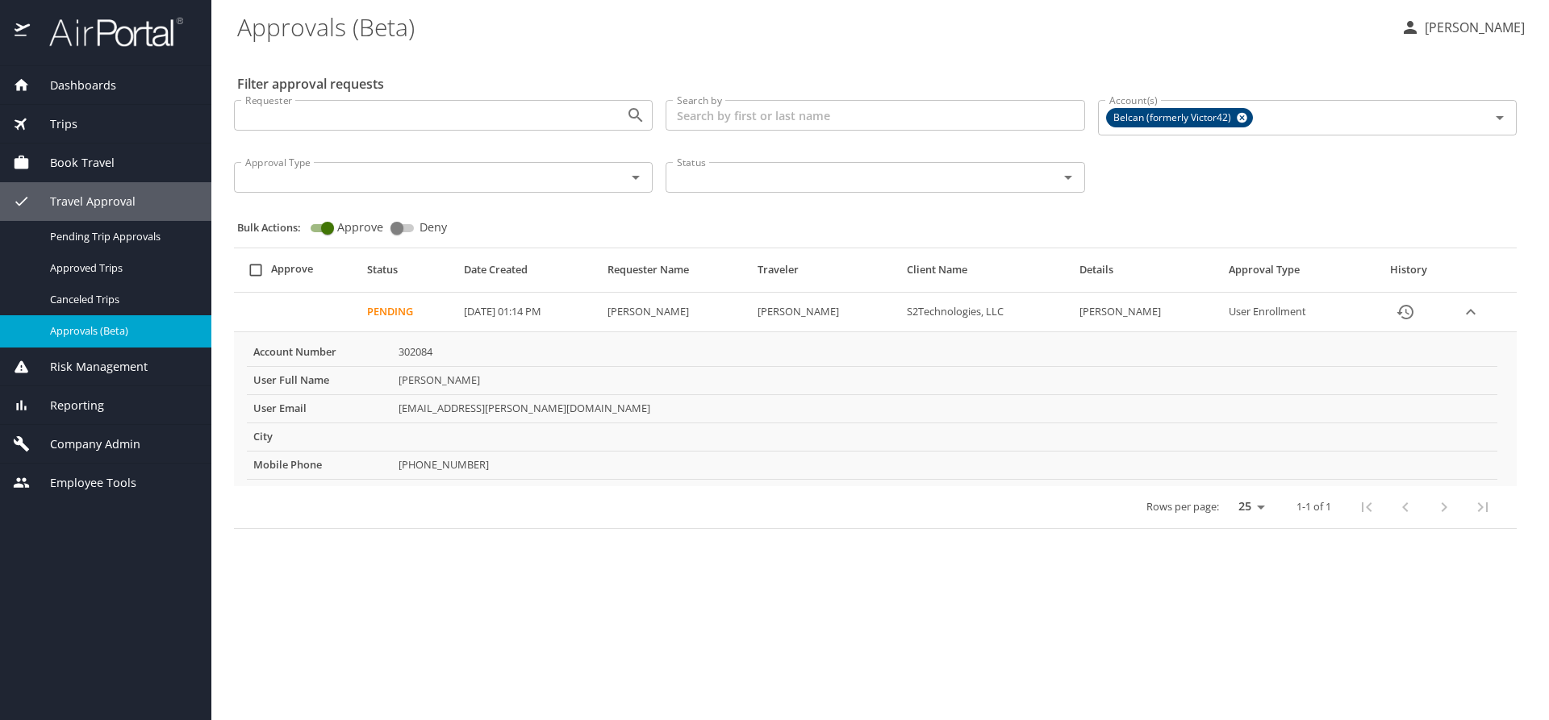
click at [258, 269] on input "select all approval requests" at bounding box center [255, 270] width 31 height 31
click at [257, 274] on input "select all approval requests" at bounding box center [255, 270] width 31 height 31
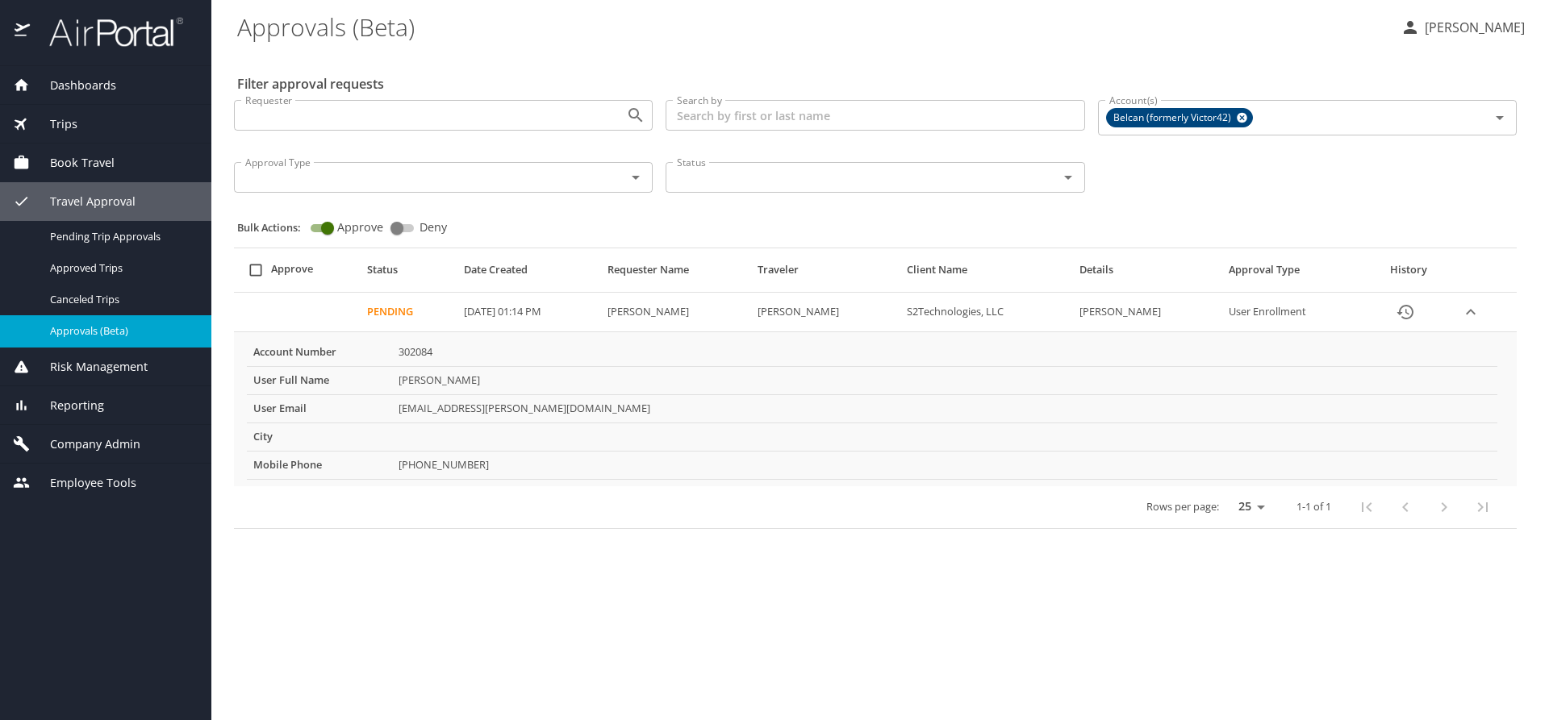
click at [257, 274] on input "select all approval requests" at bounding box center [255, 270] width 31 height 31
checkbox input "false"
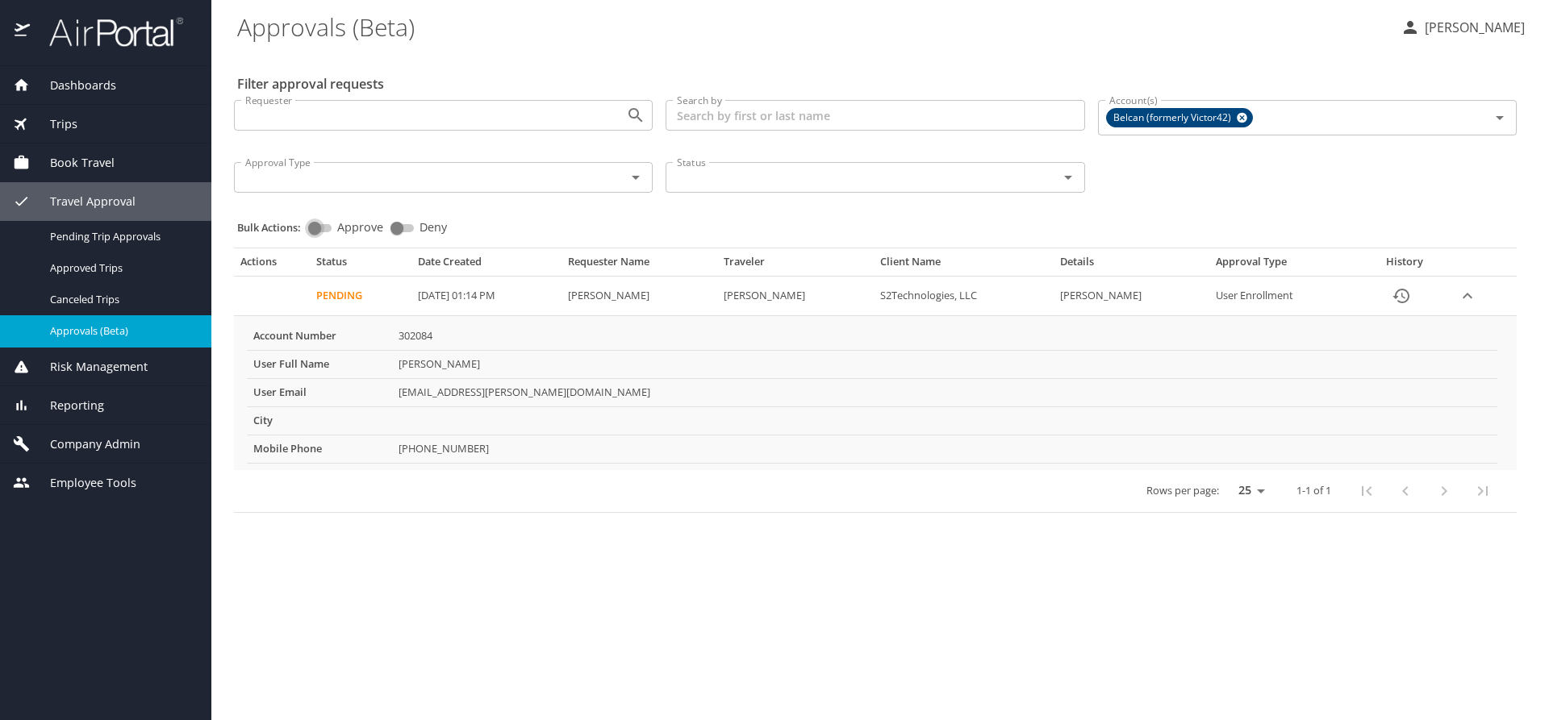
click at [317, 229] on input "Approve" at bounding box center [315, 228] width 58 height 19
checkbox input "true"
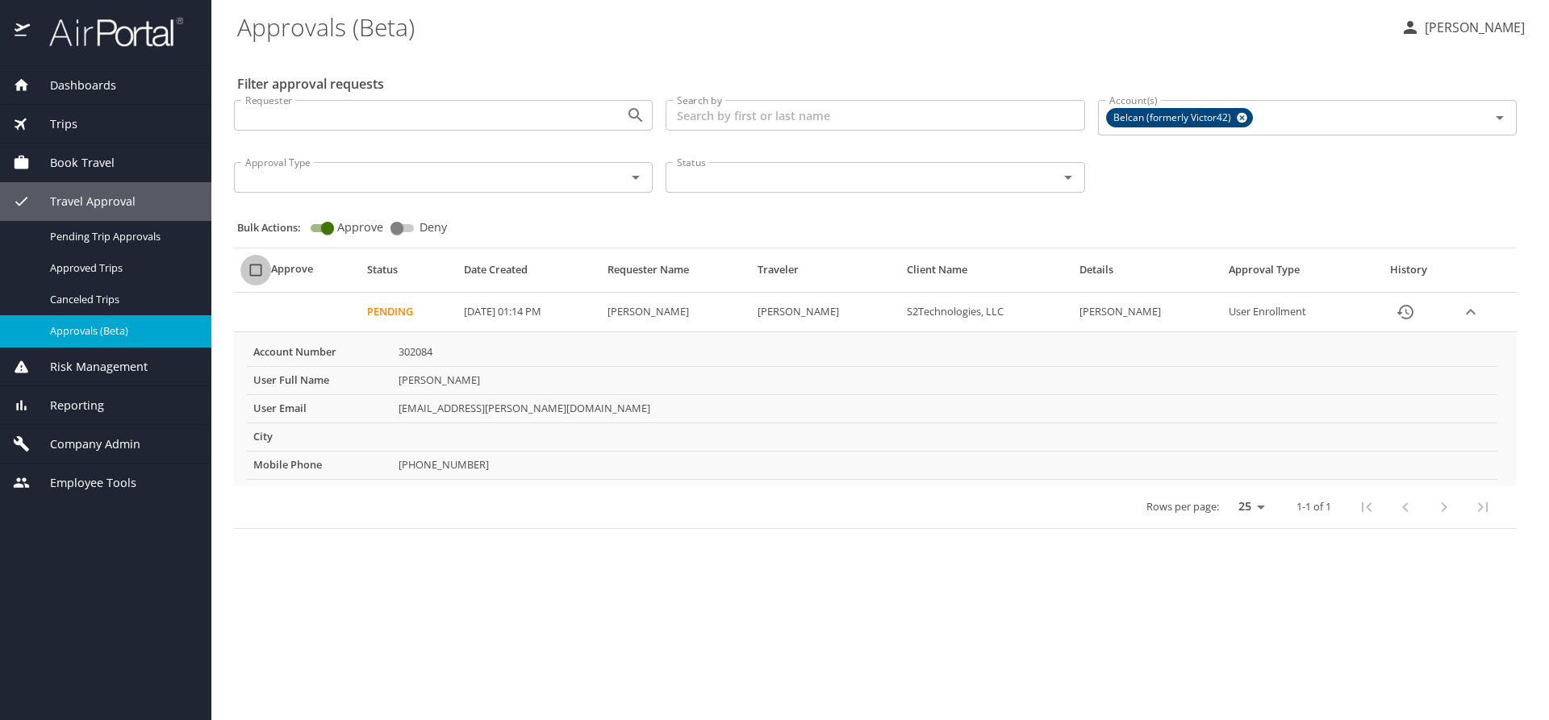
click at [259, 269] on input "select all approval requests" at bounding box center [255, 270] width 31 height 31
click at [253, 268] on input "select all approval requests" at bounding box center [255, 270] width 31 height 31
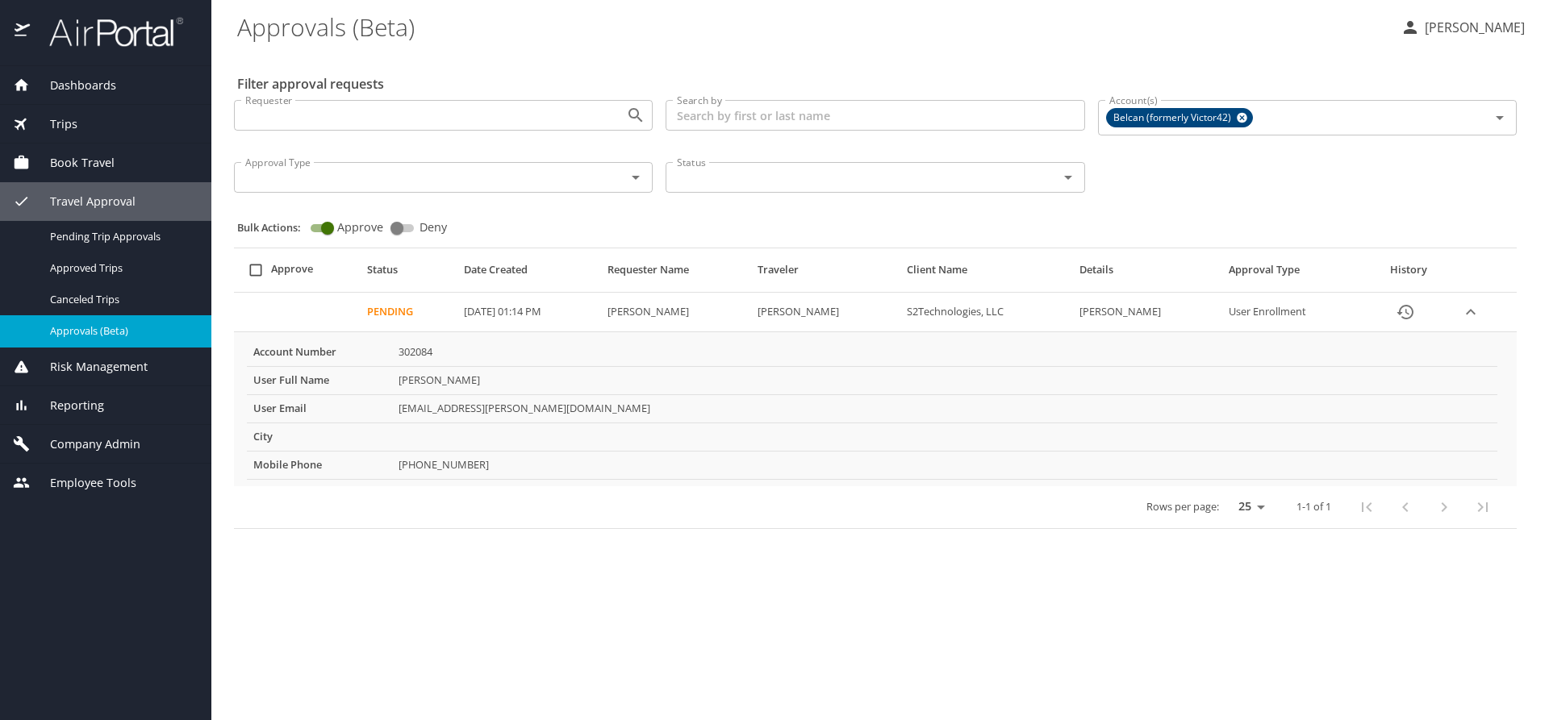
click at [255, 271] on input "select all approval requests" at bounding box center [255, 270] width 31 height 31
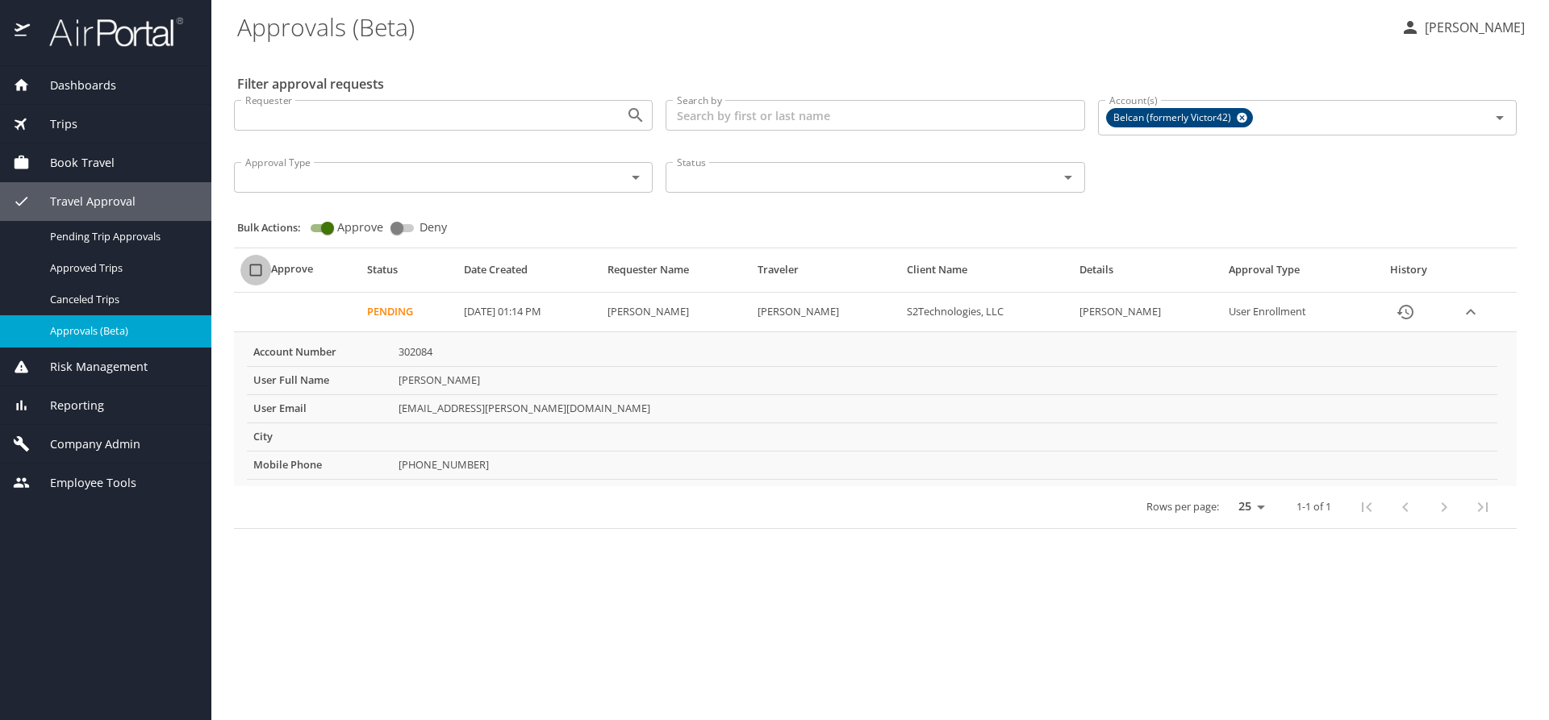
checkbox input "false"
